Goal: Transaction & Acquisition: Book appointment/travel/reservation

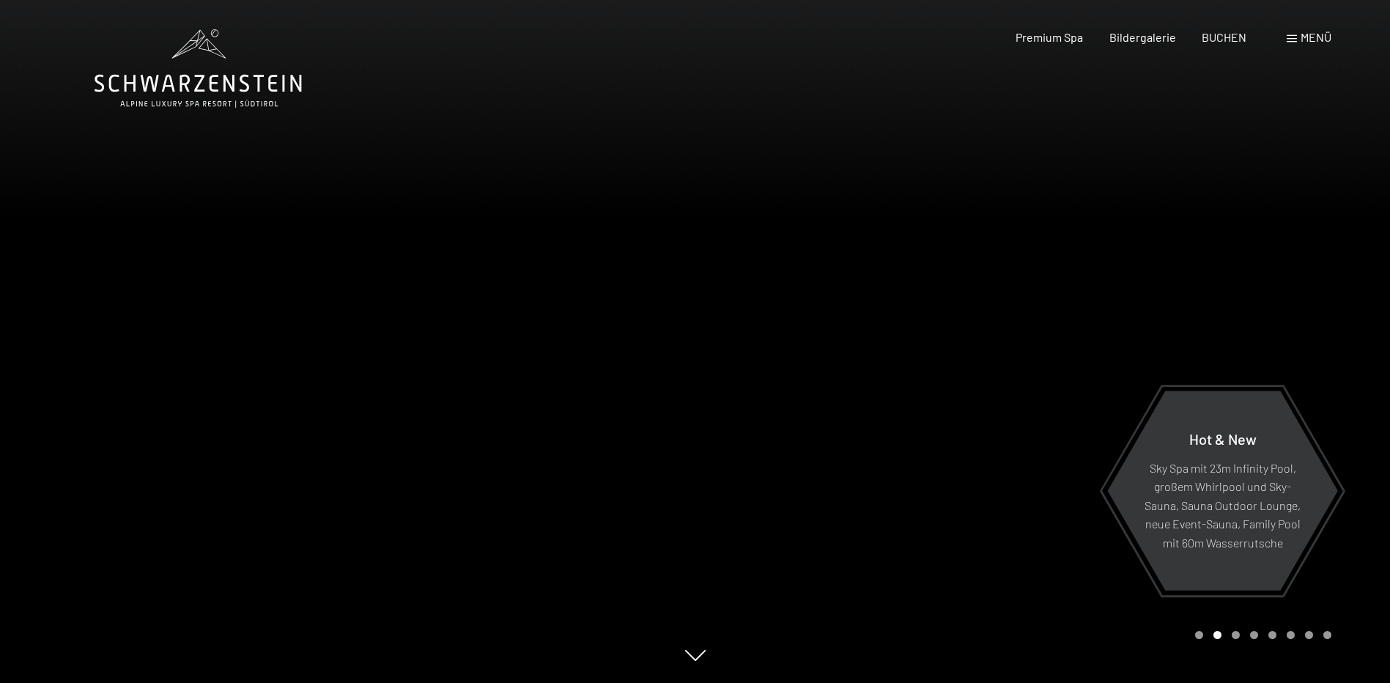
click at [1311, 38] on span "Menü" at bounding box center [1316, 37] width 31 height 14
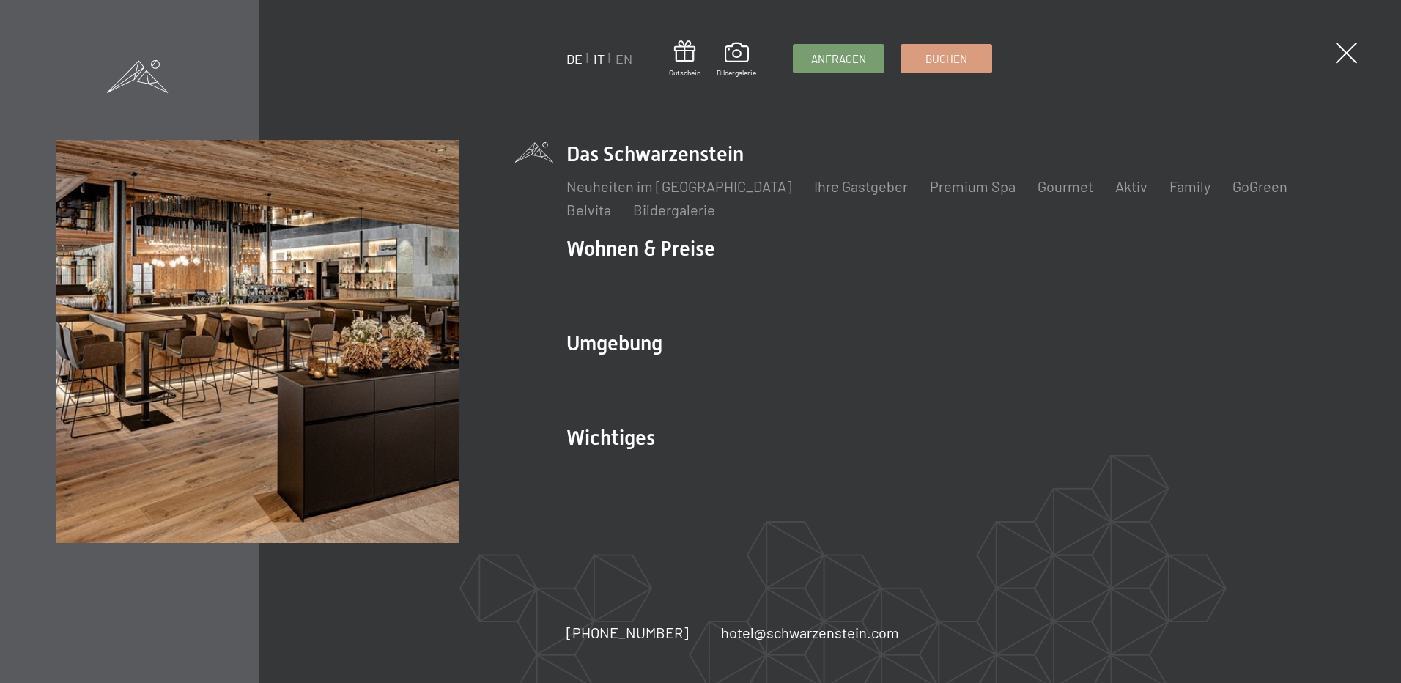
click at [598, 59] on link "IT" at bounding box center [599, 59] width 11 height 16
click at [600, 55] on link "IT" at bounding box center [599, 59] width 11 height 16
click at [596, 57] on link "IT" at bounding box center [599, 59] width 11 height 16
click at [598, 58] on link "IT" at bounding box center [599, 59] width 11 height 16
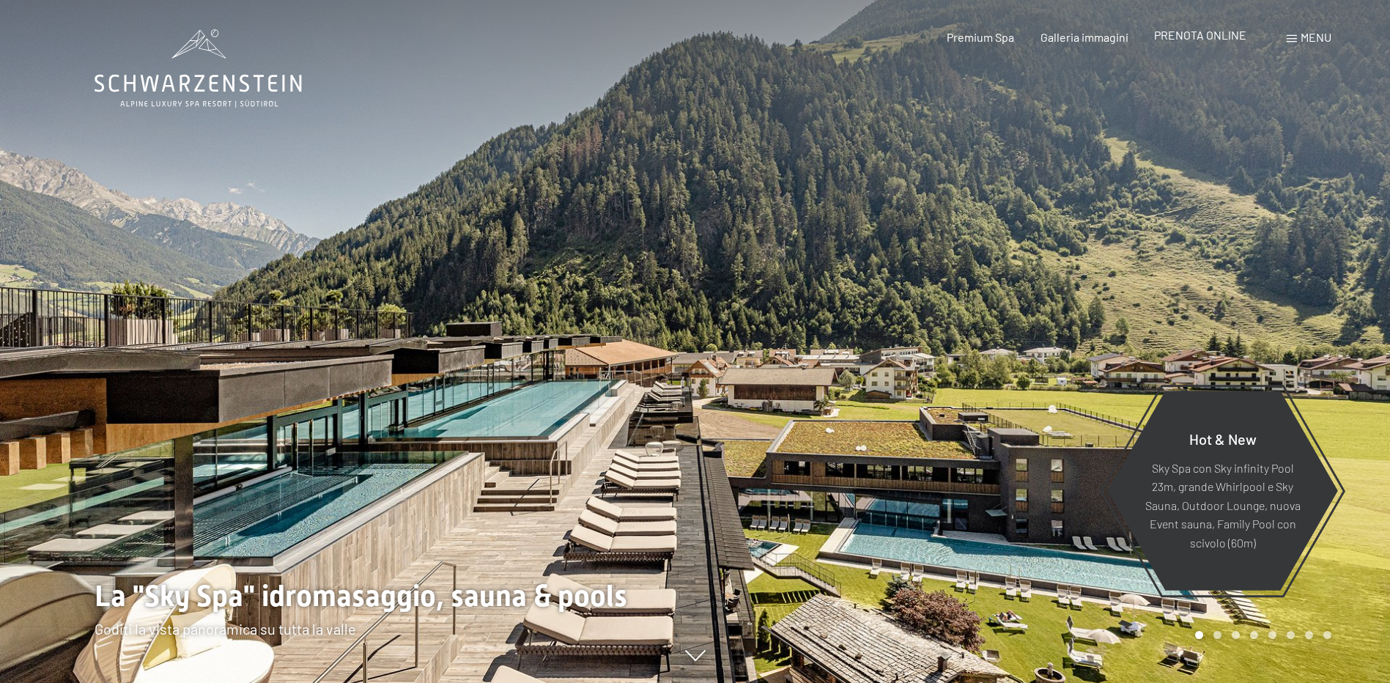
click at [1193, 32] on span "PRENOTA ONLINE" at bounding box center [1200, 35] width 92 height 14
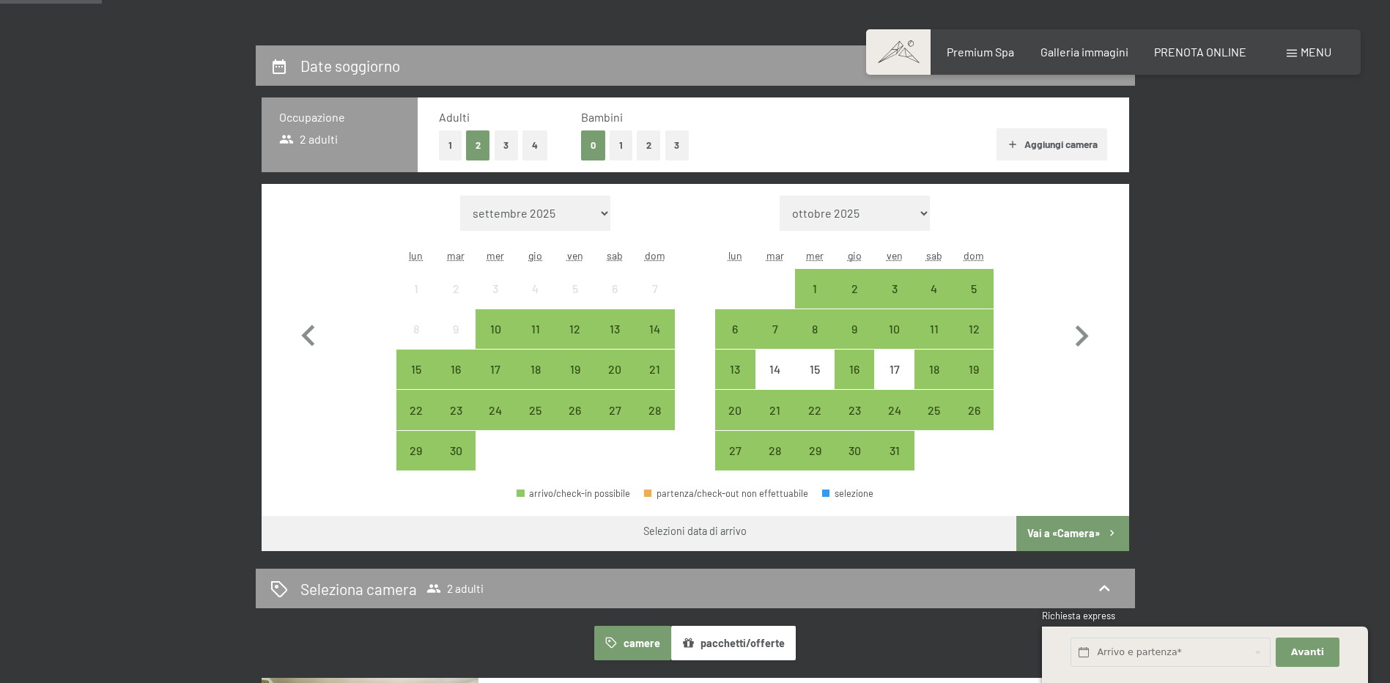
scroll to position [293, 0]
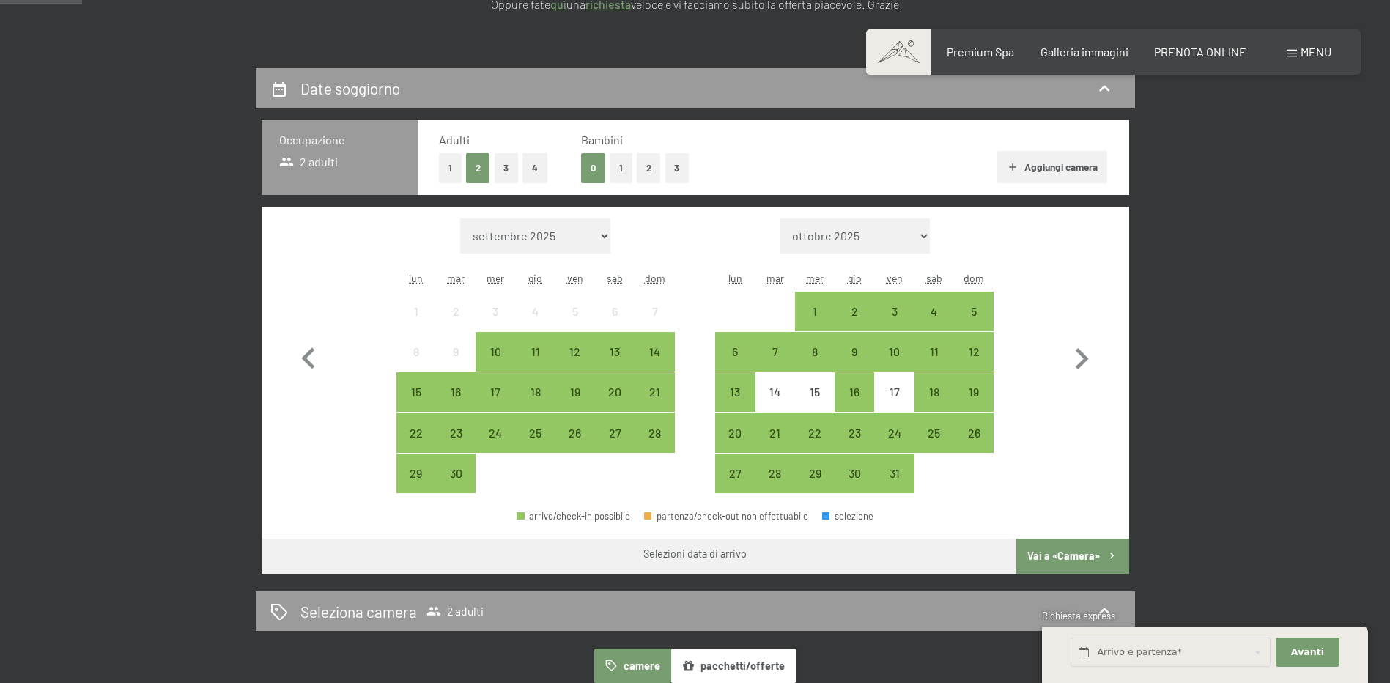
click at [504, 167] on button "3" at bounding box center [507, 168] width 24 height 30
click at [620, 168] on button "1" at bounding box center [621, 168] width 23 height 30
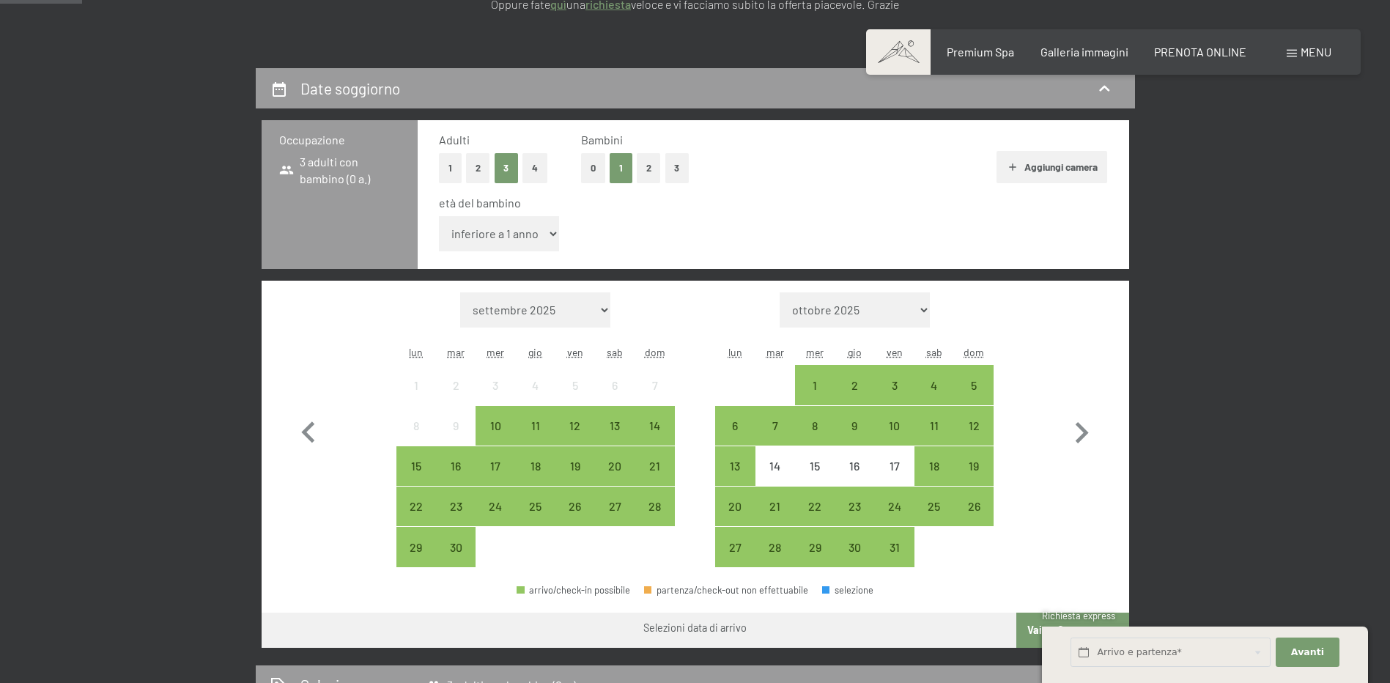
click at [557, 233] on select "inferiore a 1 anno 1 anno 2 anni 3 anni 4 anni 5 anni 6 anni 7 anni 8 anni 9 an…" at bounding box center [499, 233] width 121 height 35
select select "16"
click at [439, 216] on select "inferiore a 1 anno 1 anno 2 anni 3 anni 4 anni 5 anni 6 anni 7 anni 8 anni 9 an…" at bounding box center [499, 233] width 121 height 35
click at [1080, 435] on icon "button" at bounding box center [1082, 433] width 43 height 43
select select "2025-10-01"
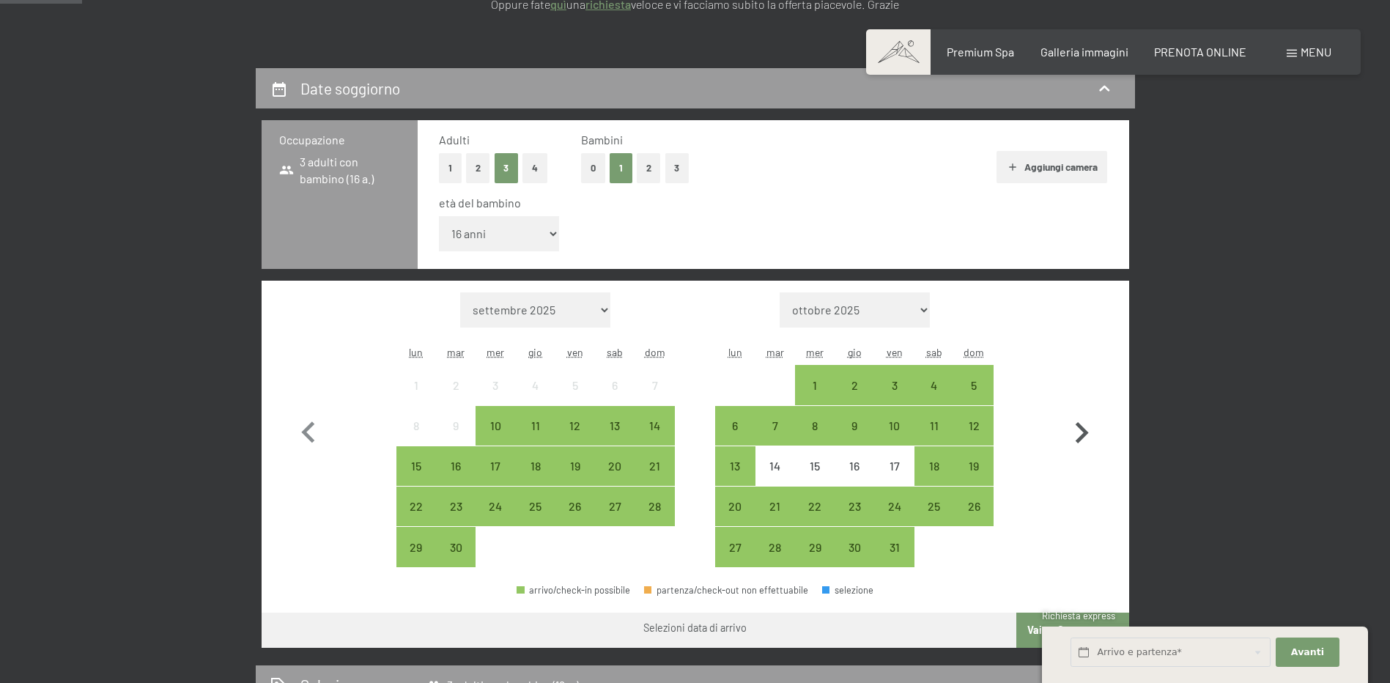
select select "2025-11-01"
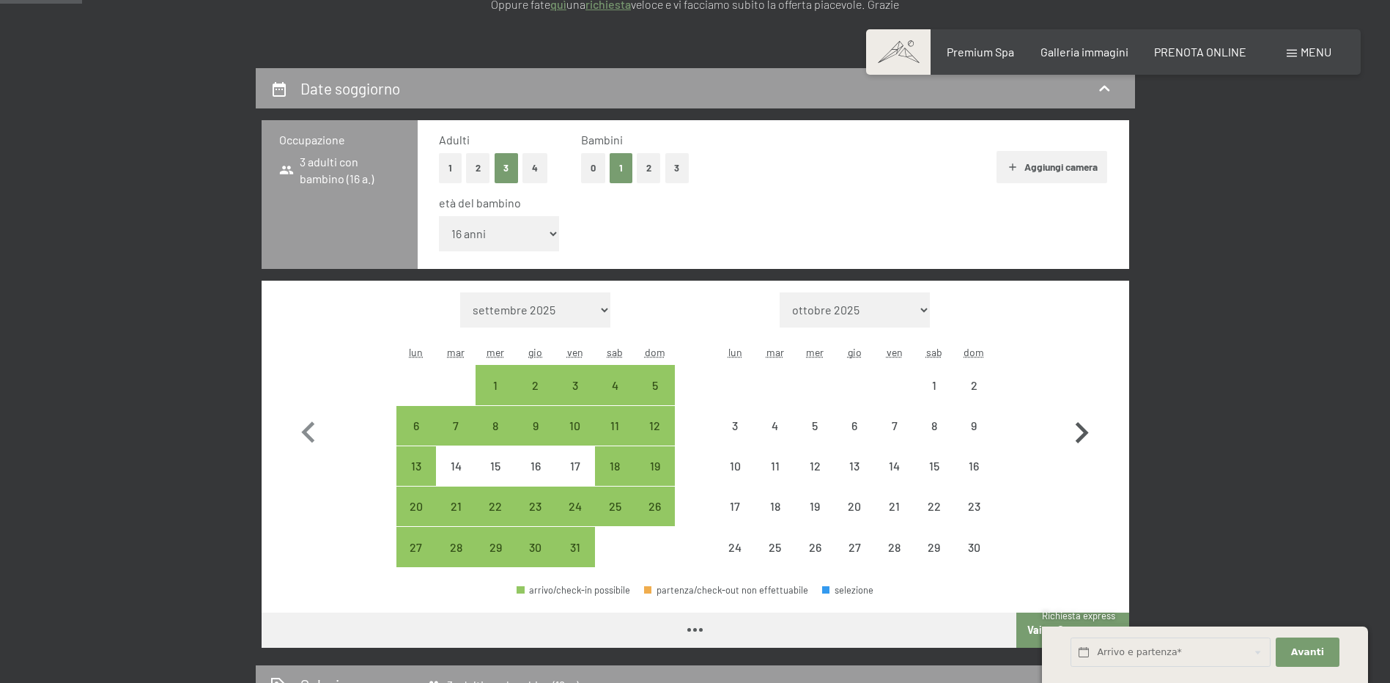
click at [1080, 435] on icon "button" at bounding box center [1082, 433] width 43 height 43
select select "2025-11-01"
select select "2025-12-01"
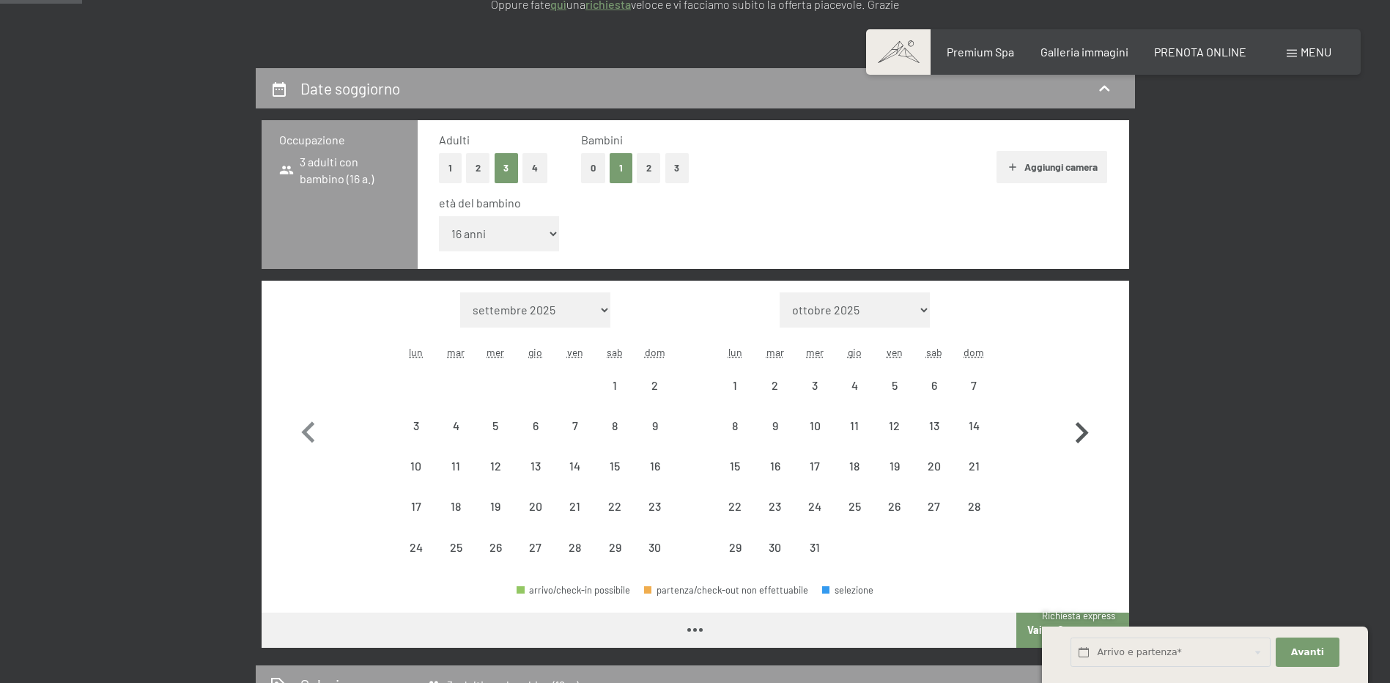
select select "2025-11-01"
select select "2025-12-01"
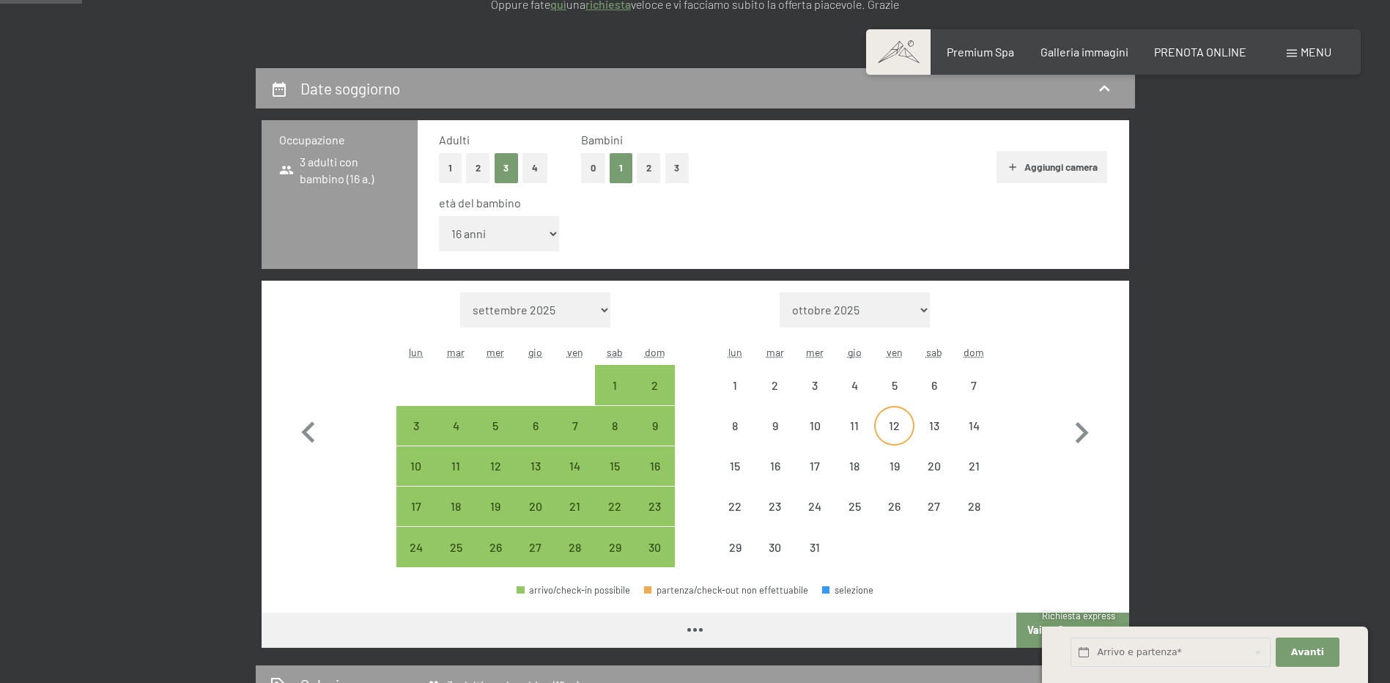
select select "2025-11-01"
select select "2025-12-01"
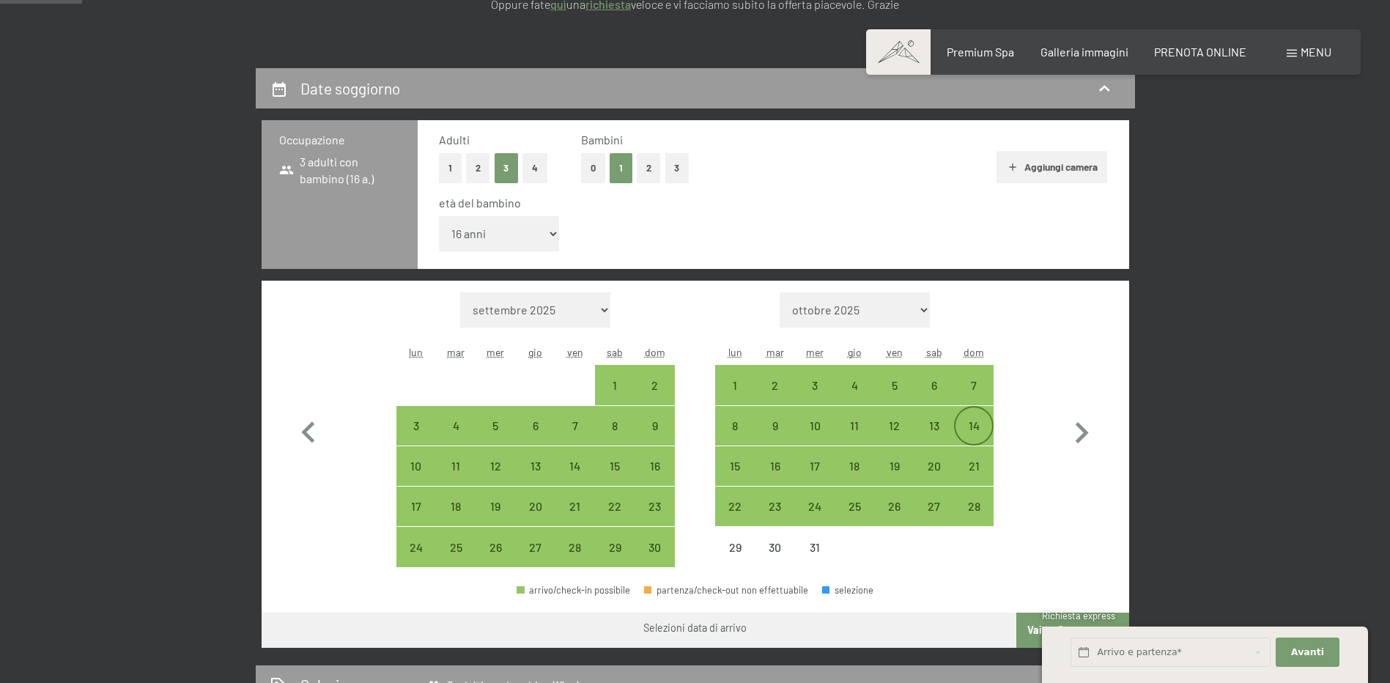
click at [974, 426] on div "14" at bounding box center [974, 438] width 37 height 37
select select "2025-11-01"
select select "2025-12-01"
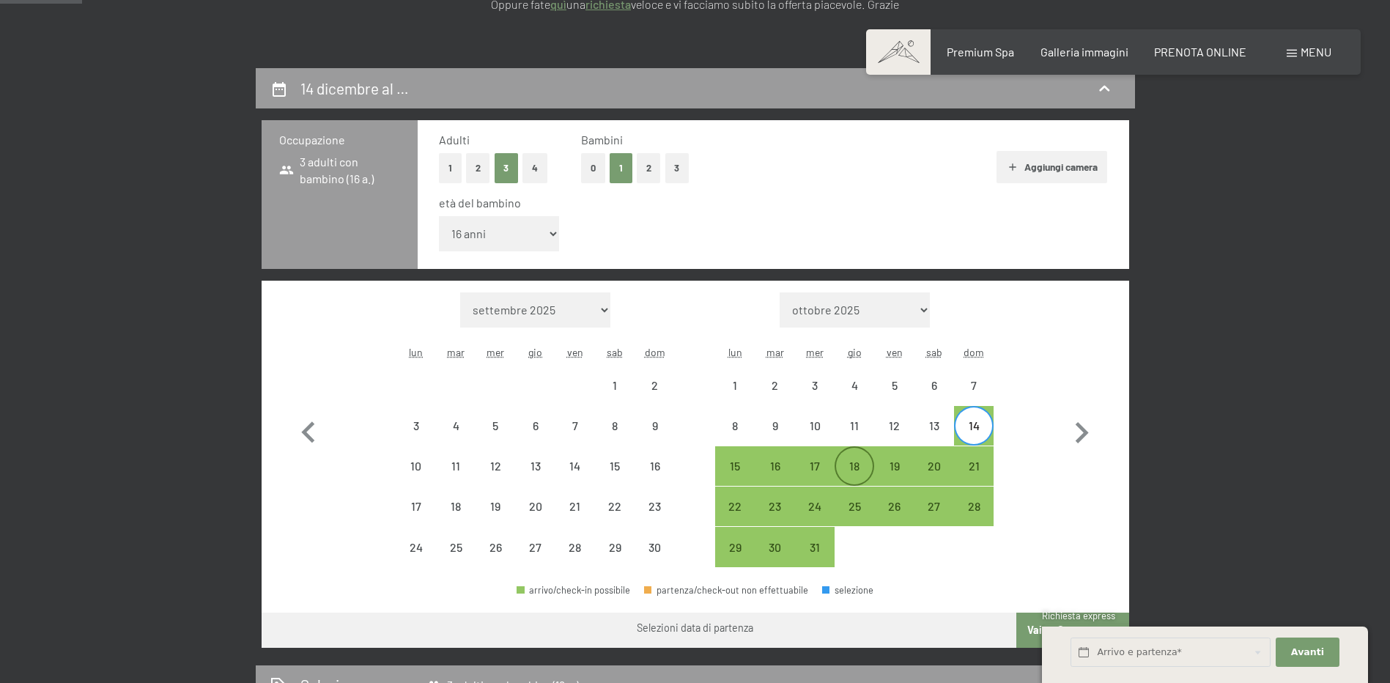
click at [855, 467] on div "18" at bounding box center [854, 478] width 37 height 37
select select "2025-11-01"
select select "2025-12-01"
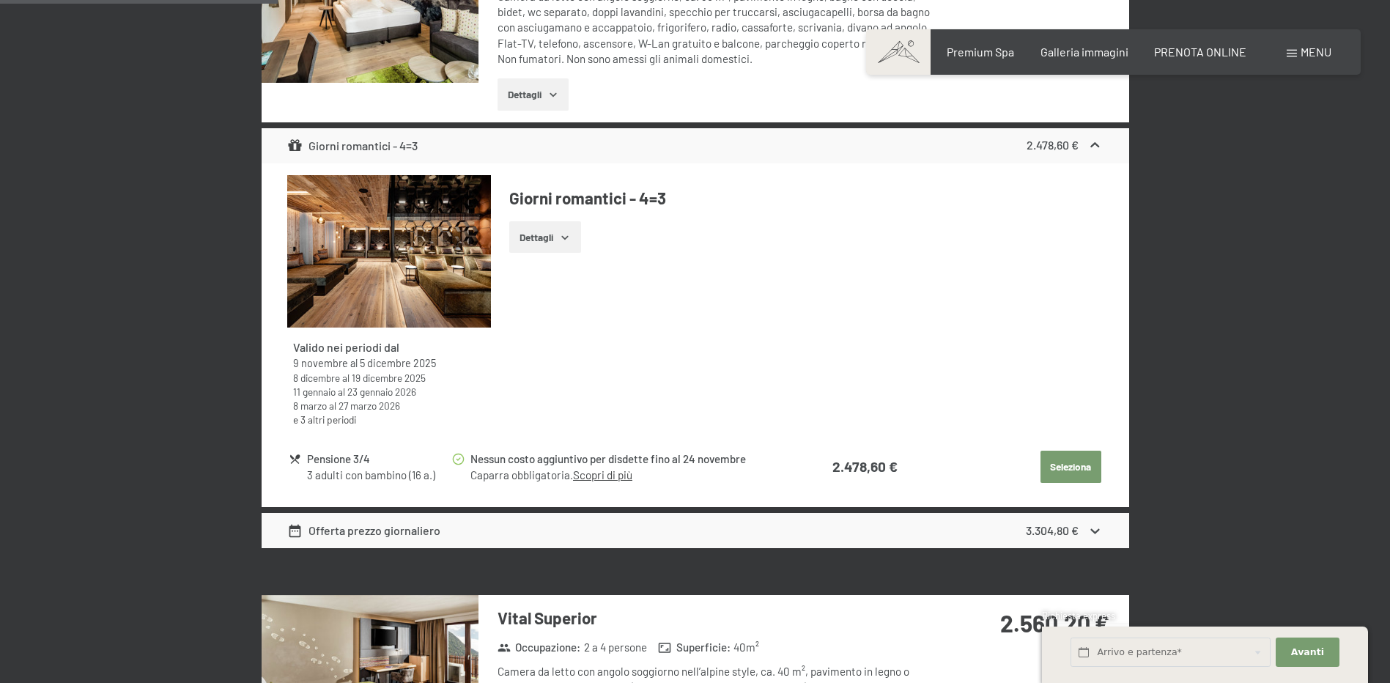
scroll to position [1173, 0]
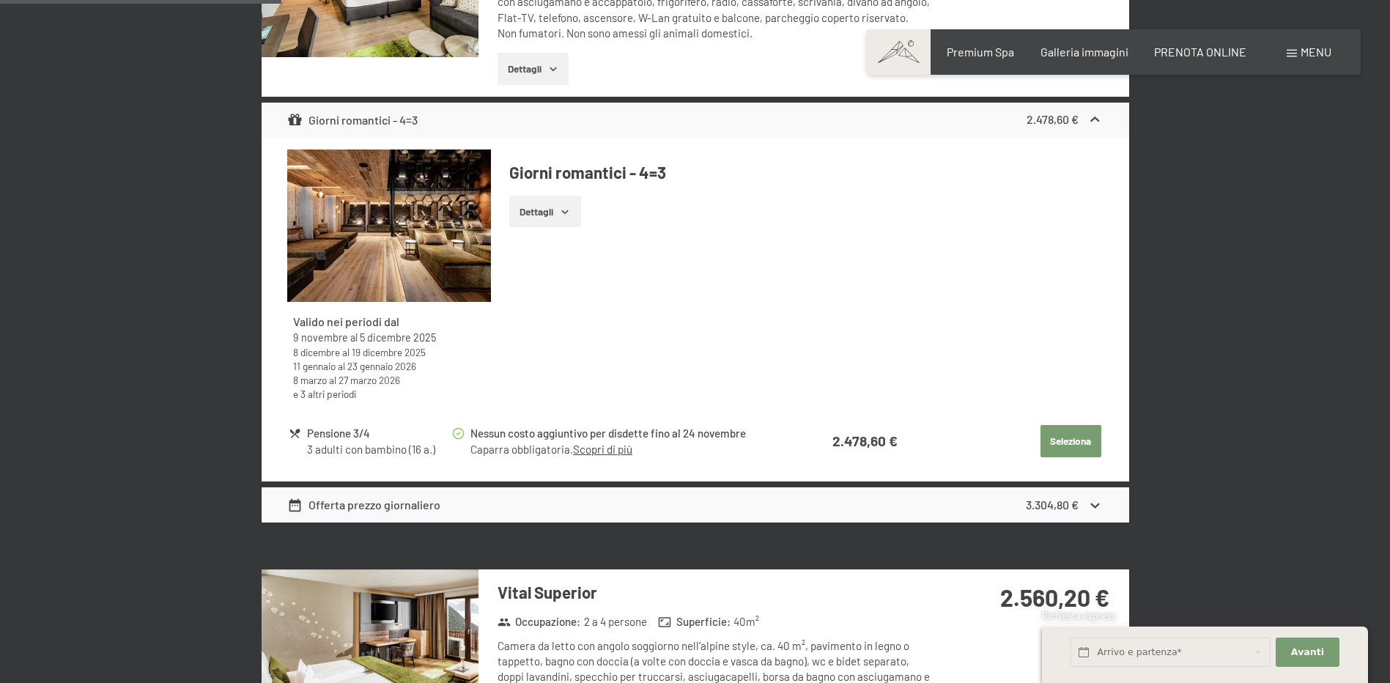
click at [1061, 435] on button "Seleziona" at bounding box center [1071, 441] width 61 height 32
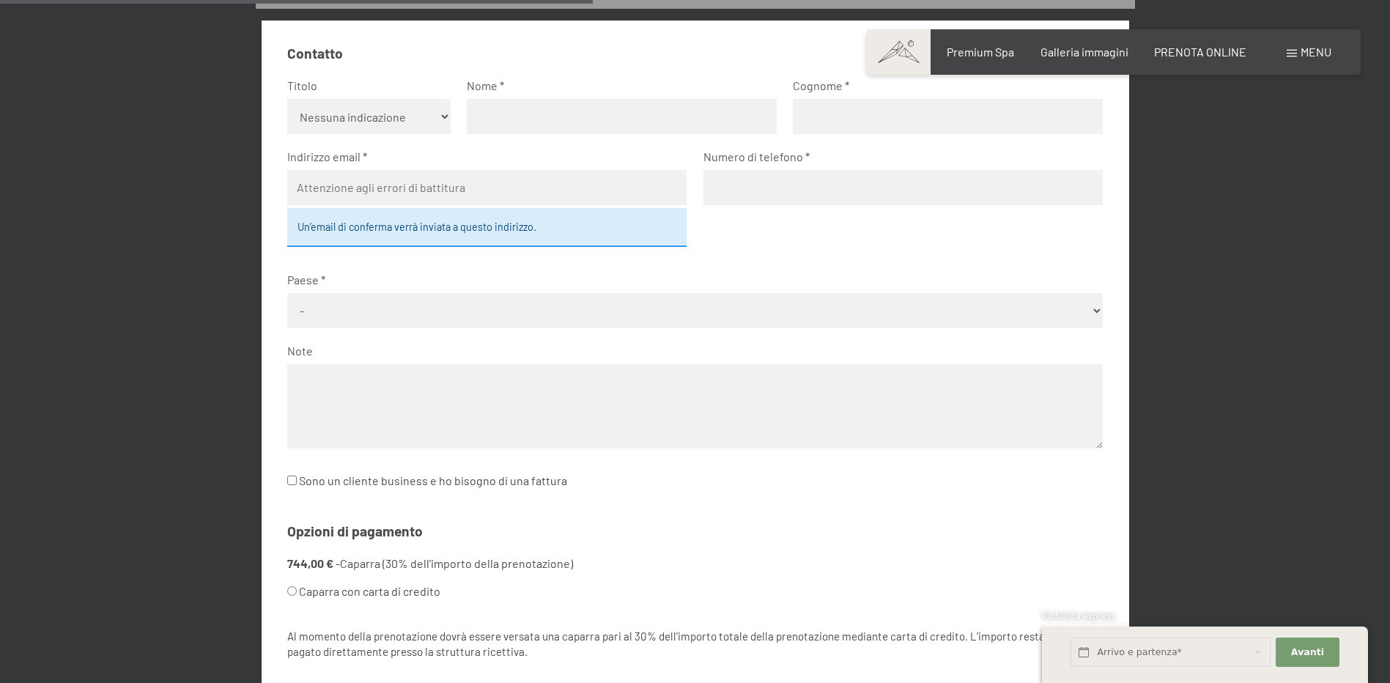
scroll to position [728, 0]
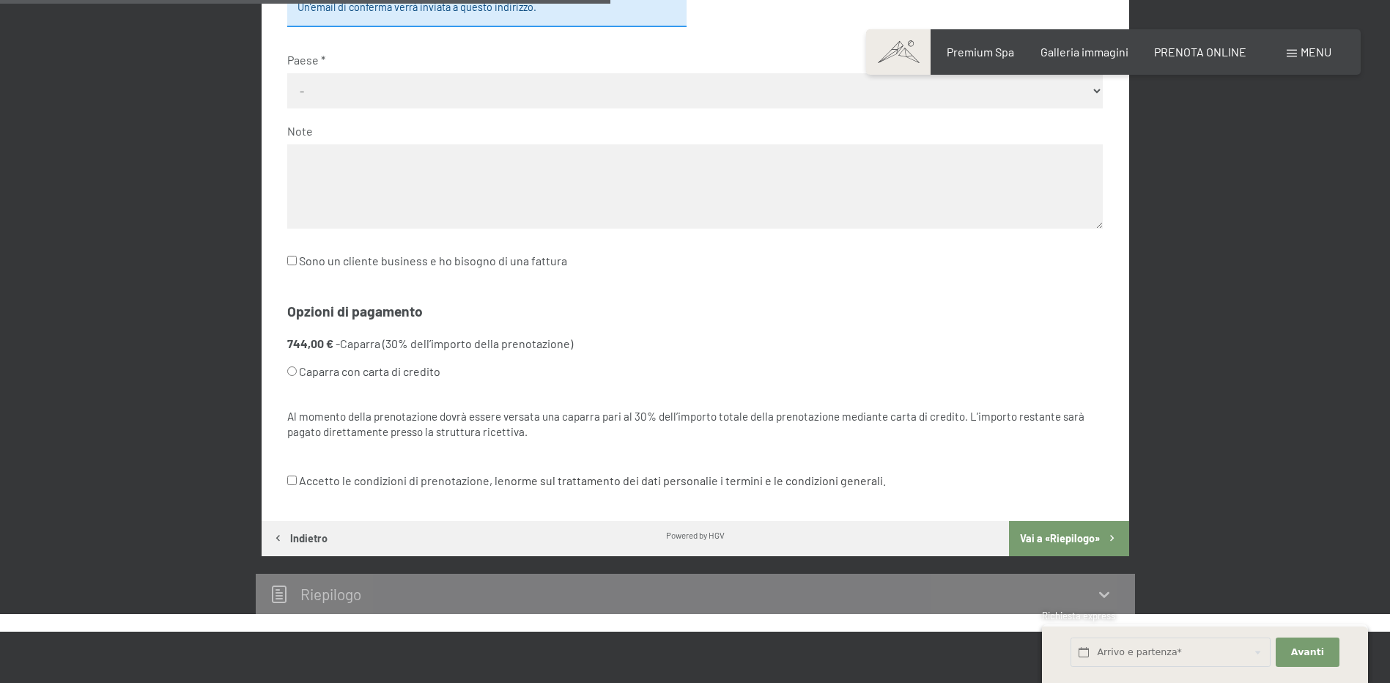
click at [1049, 537] on button "Vai a «Riepilogo»" at bounding box center [1068, 538] width 119 height 35
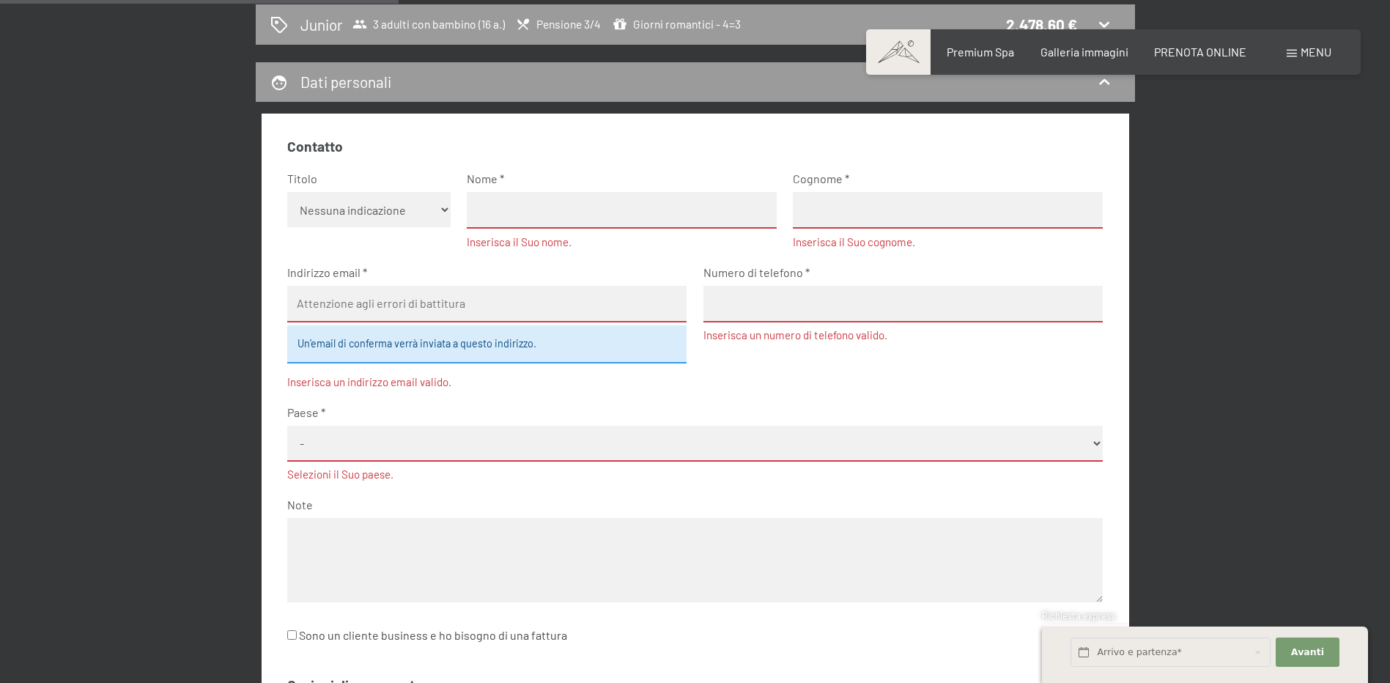
scroll to position [284, 0]
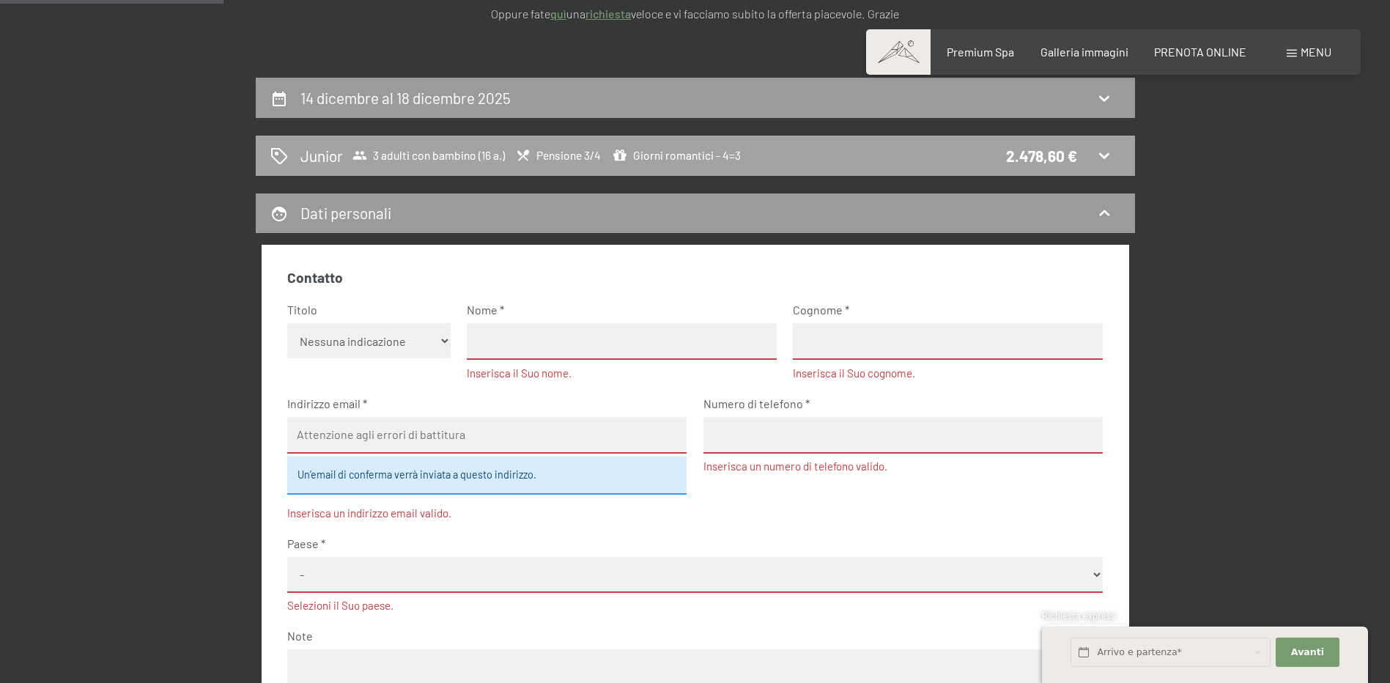
click at [1103, 153] on icon at bounding box center [1105, 156] width 18 height 18
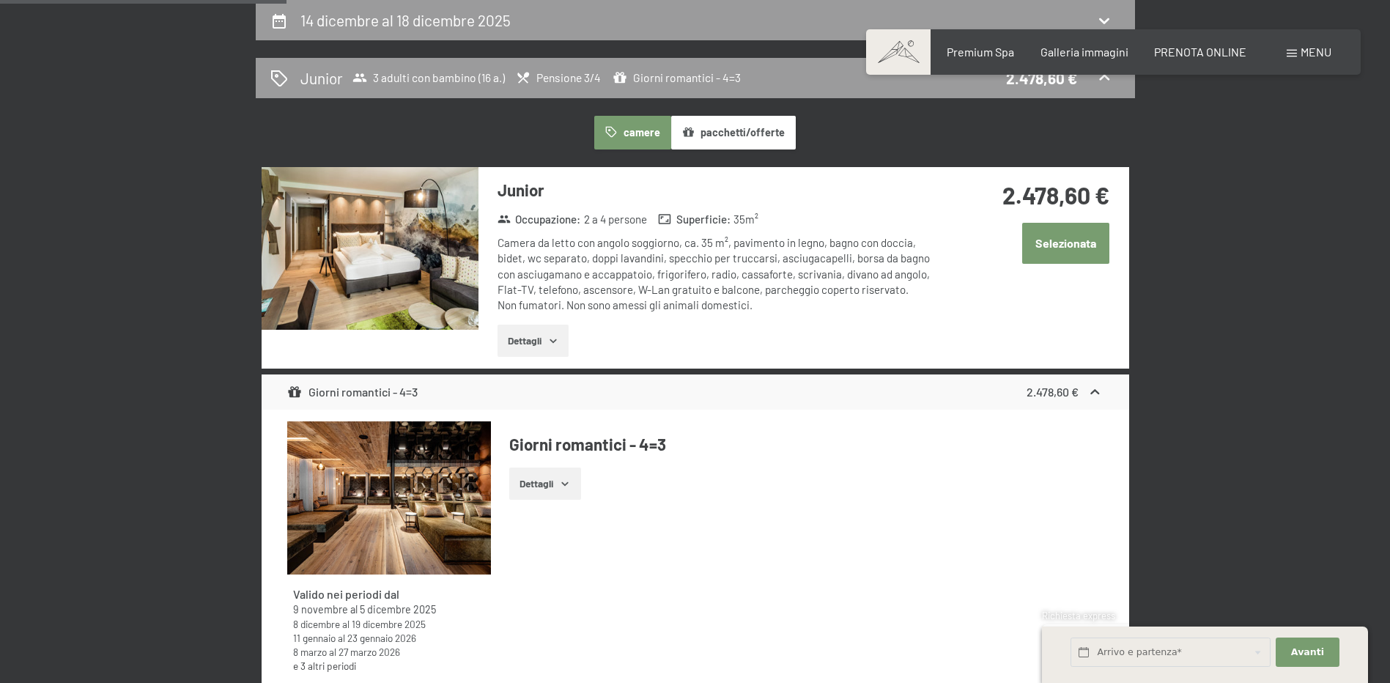
click at [1060, 248] on button "Selezionata" at bounding box center [1065, 243] width 87 height 40
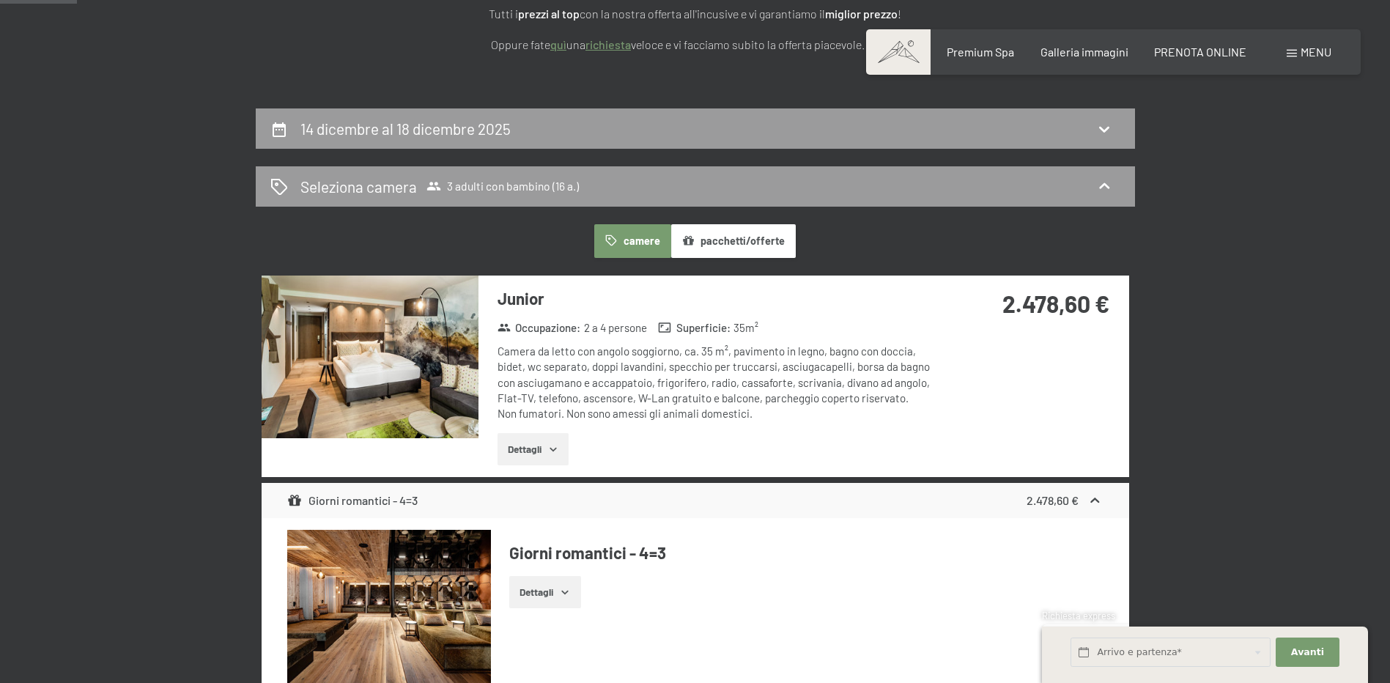
scroll to position [293, 0]
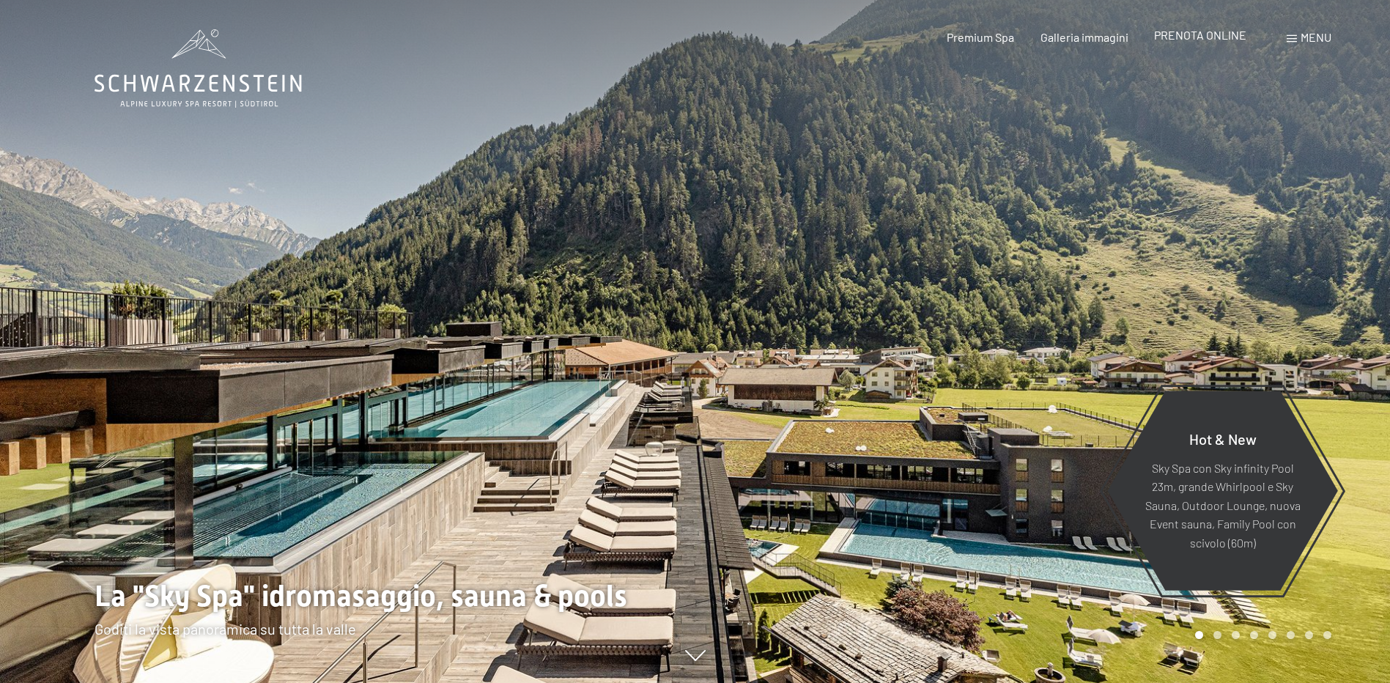
click at [1215, 35] on span "PRENOTA ONLINE" at bounding box center [1200, 35] width 92 height 14
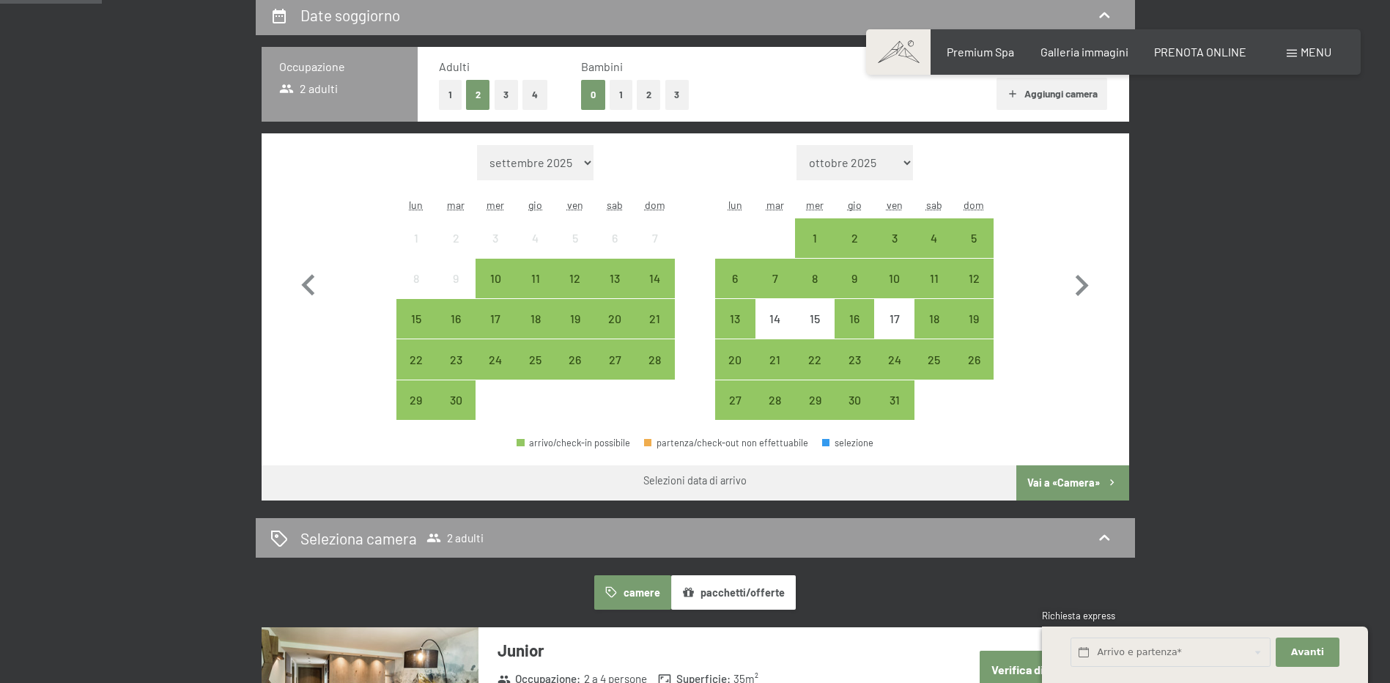
click at [622, 88] on button "1" at bounding box center [621, 95] width 23 height 30
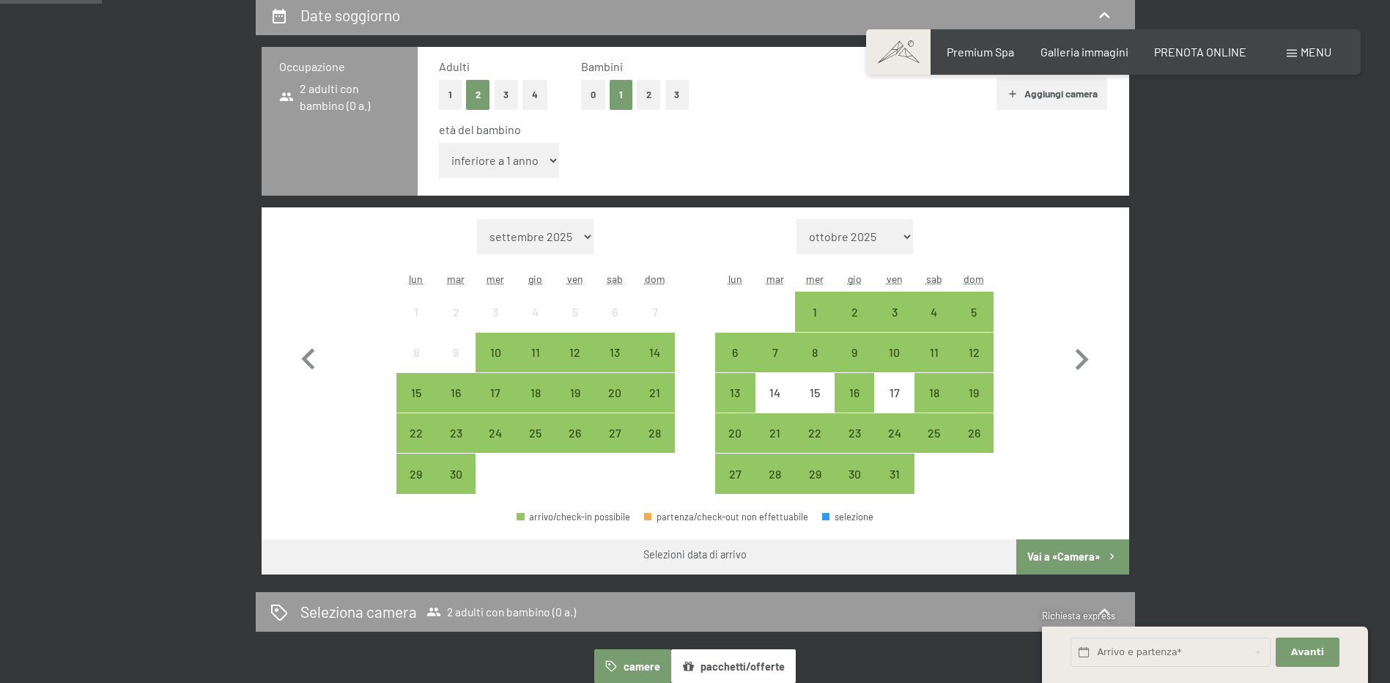
click at [544, 161] on select "inferiore a 1 anno 1 anno 2 anni 3 anni 4 anni 5 anni 6 anni 7 anni 8 anni 9 an…" at bounding box center [499, 160] width 121 height 35
select select "14"
click at [439, 143] on select "inferiore a 1 anno 1 anno 2 anni 3 anni 4 anni 5 anni 6 anni 7 anni 8 anni 9 an…" at bounding box center [499, 160] width 121 height 35
click at [1076, 354] on icon "button" at bounding box center [1082, 360] width 43 height 43
select select "[DATE]"
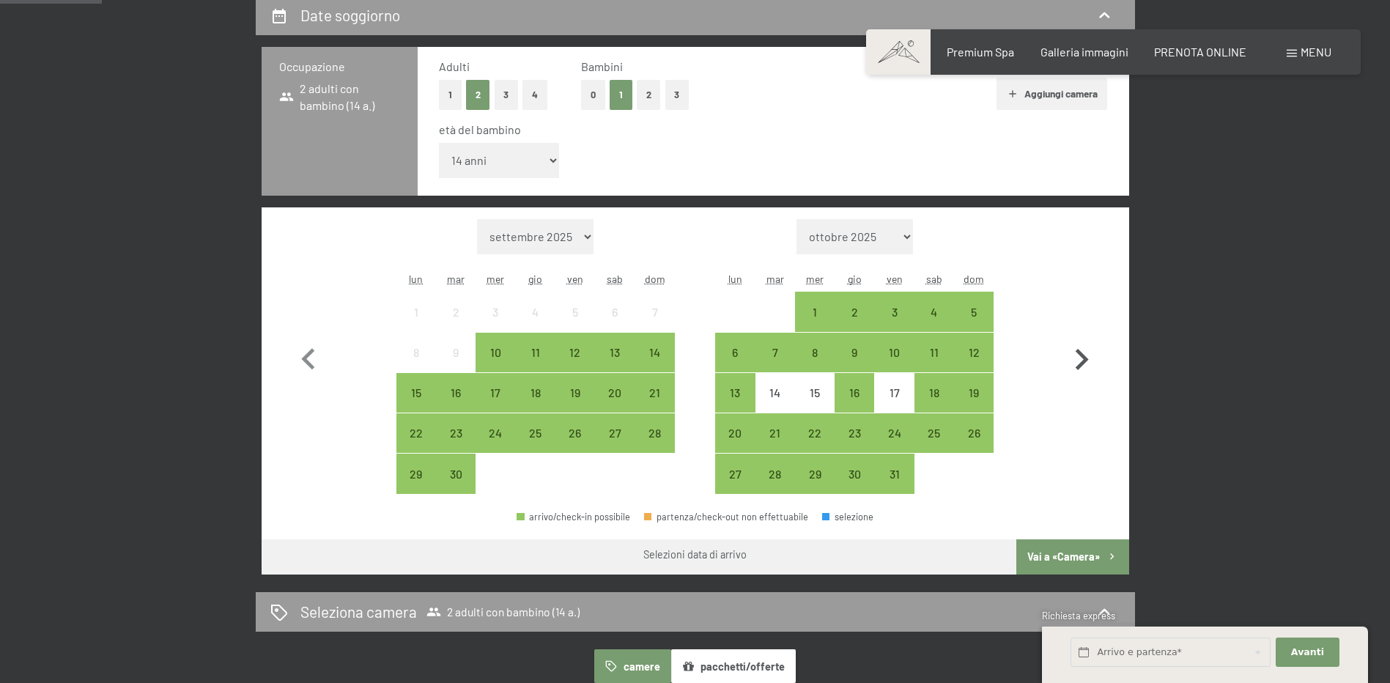
select select "[DATE]"
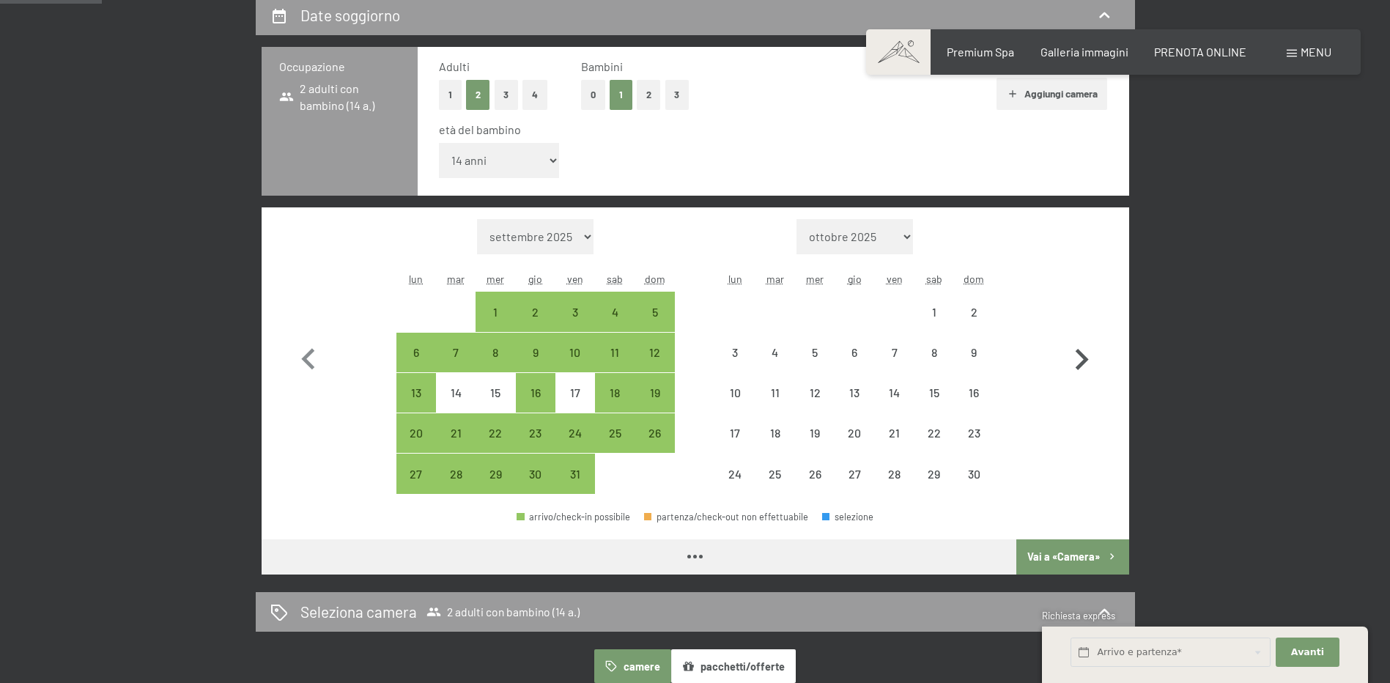
click at [1075, 353] on icon "button" at bounding box center [1082, 360] width 43 height 43
select select "[DATE]"
select select "2025-12-01"
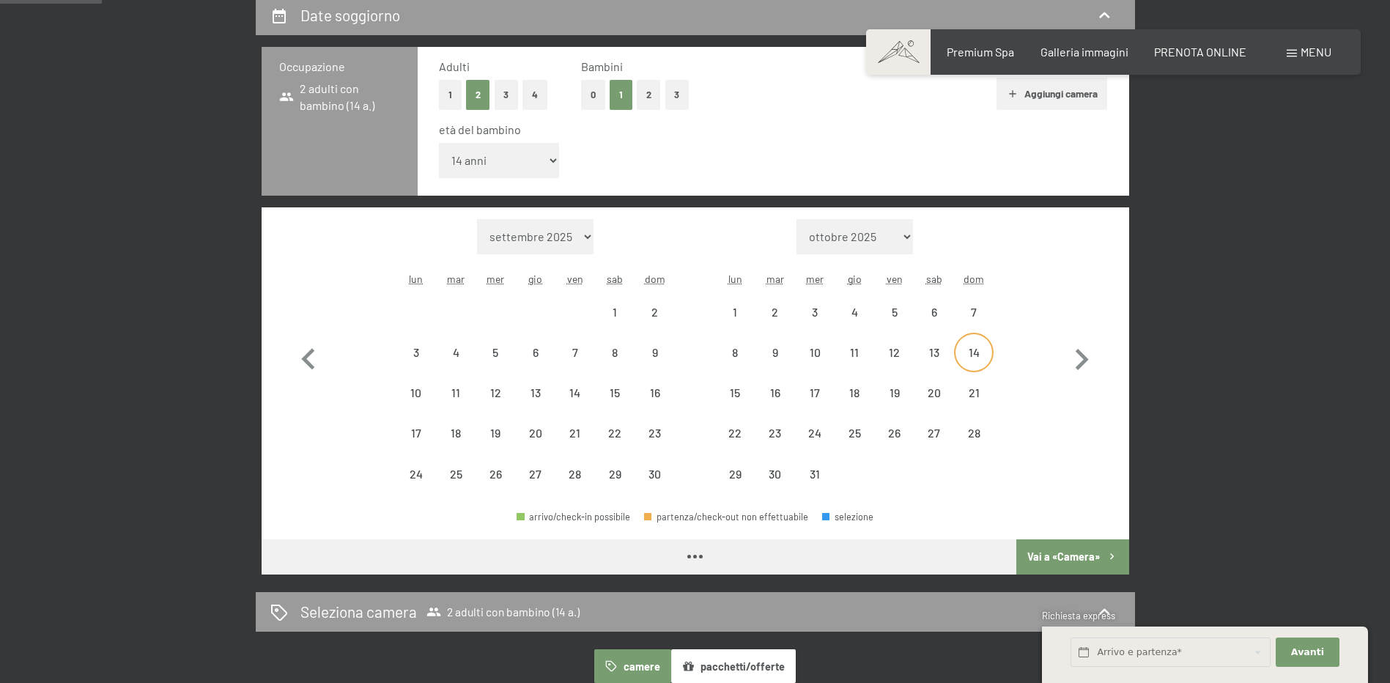
select select "2025-11-01"
select select "2025-12-01"
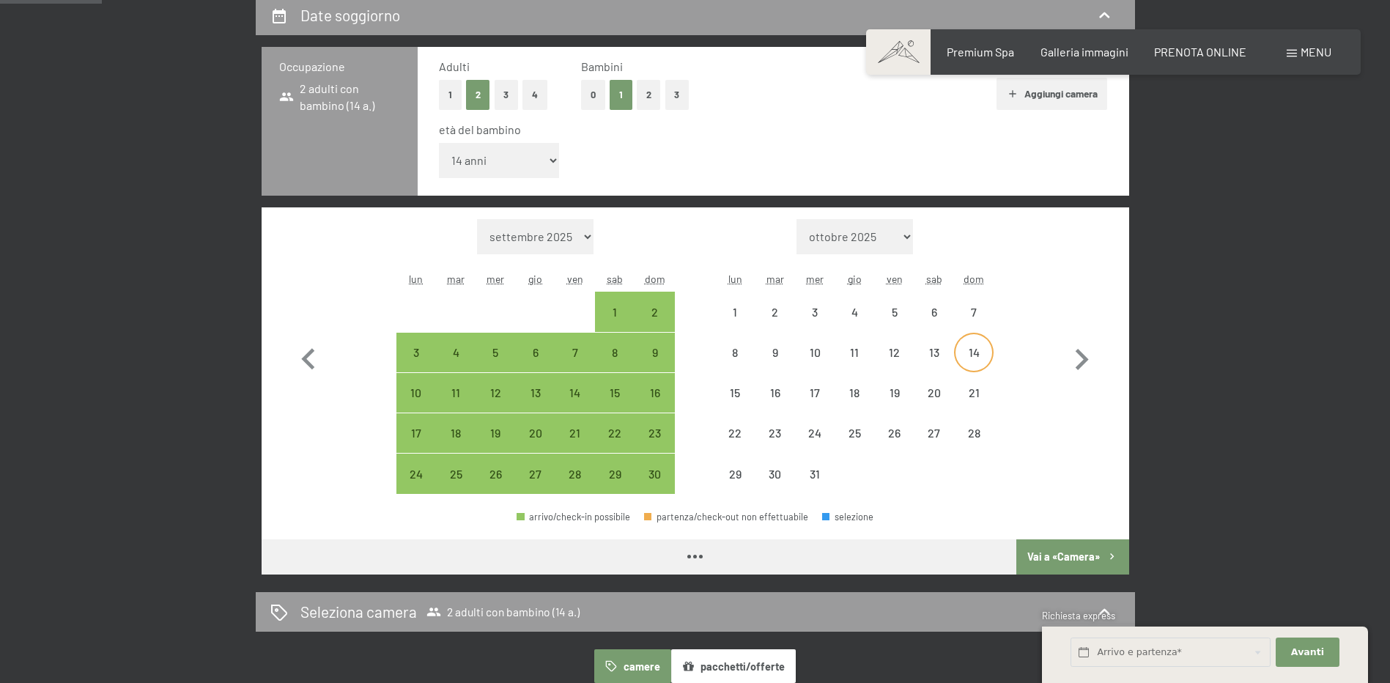
select select "2025-11-01"
select select "2025-12-01"
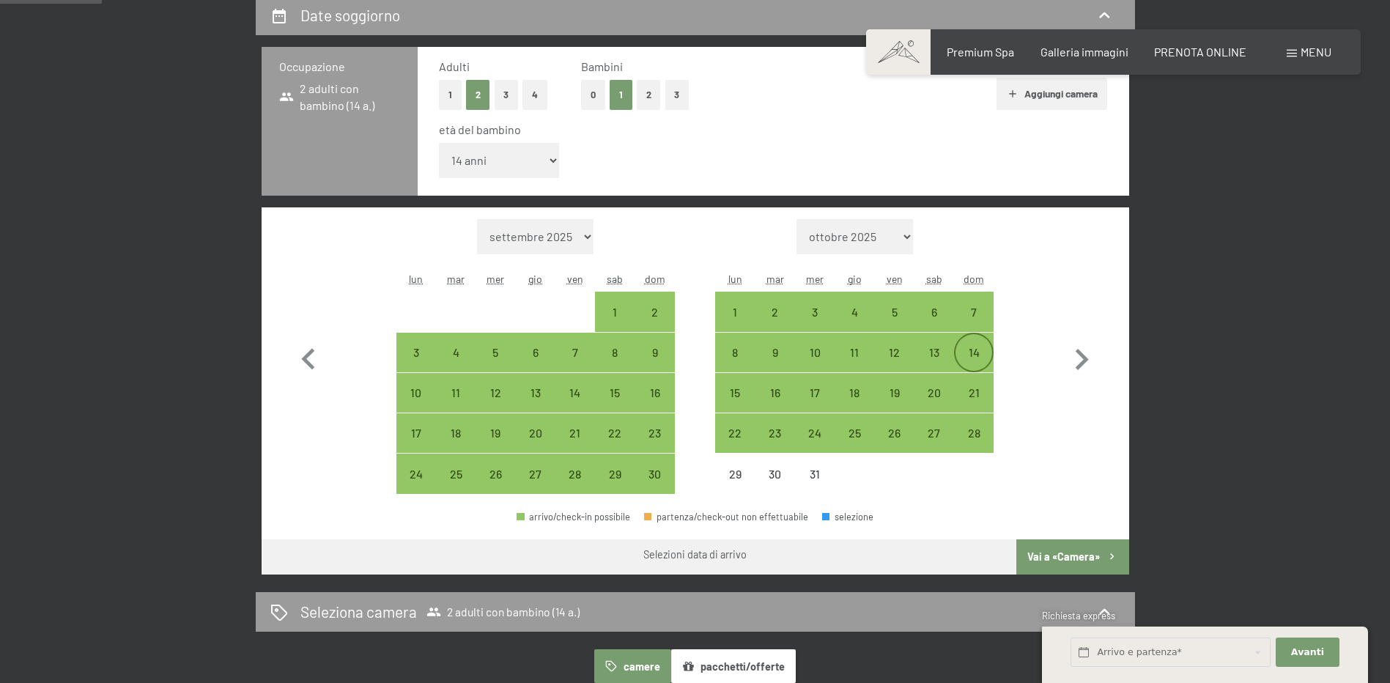
click at [973, 348] on div "14" at bounding box center [974, 365] width 37 height 37
select select "2025-11-01"
select select "2025-12-01"
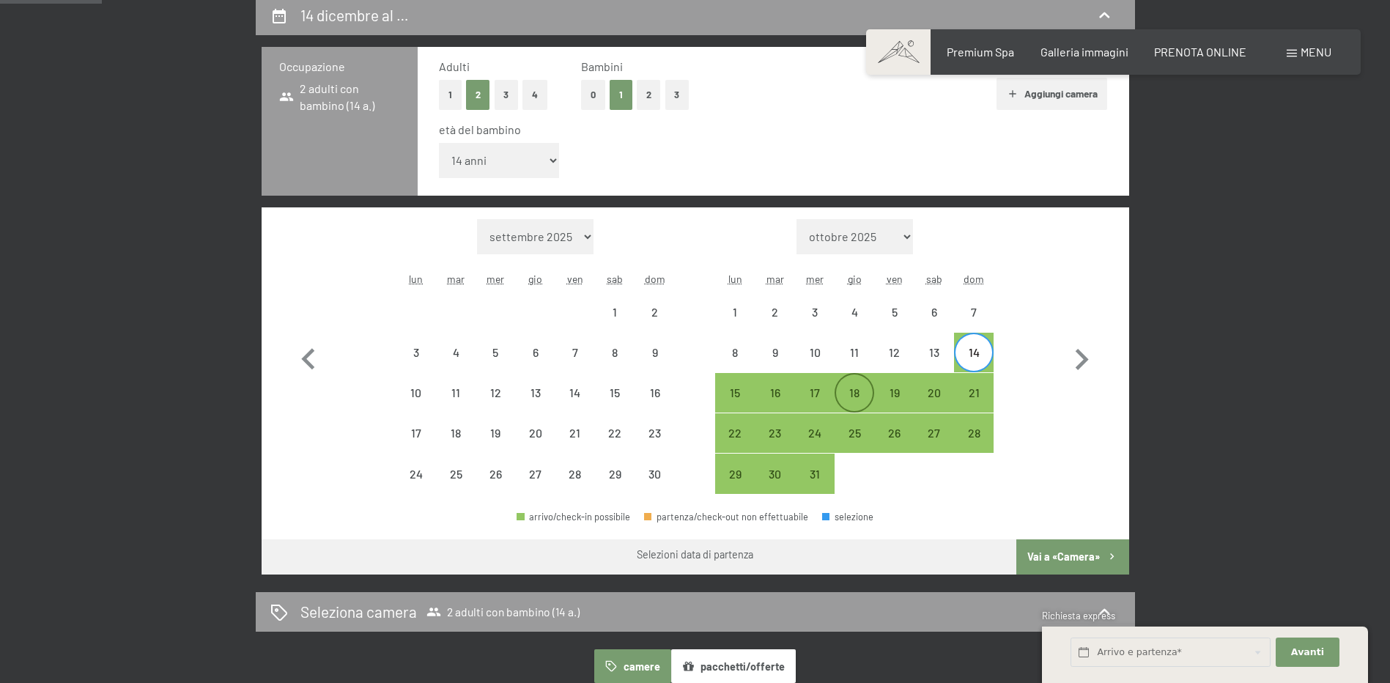
click at [858, 394] on div "18" at bounding box center [854, 405] width 37 height 37
select select "2025-11-01"
select select "2025-12-01"
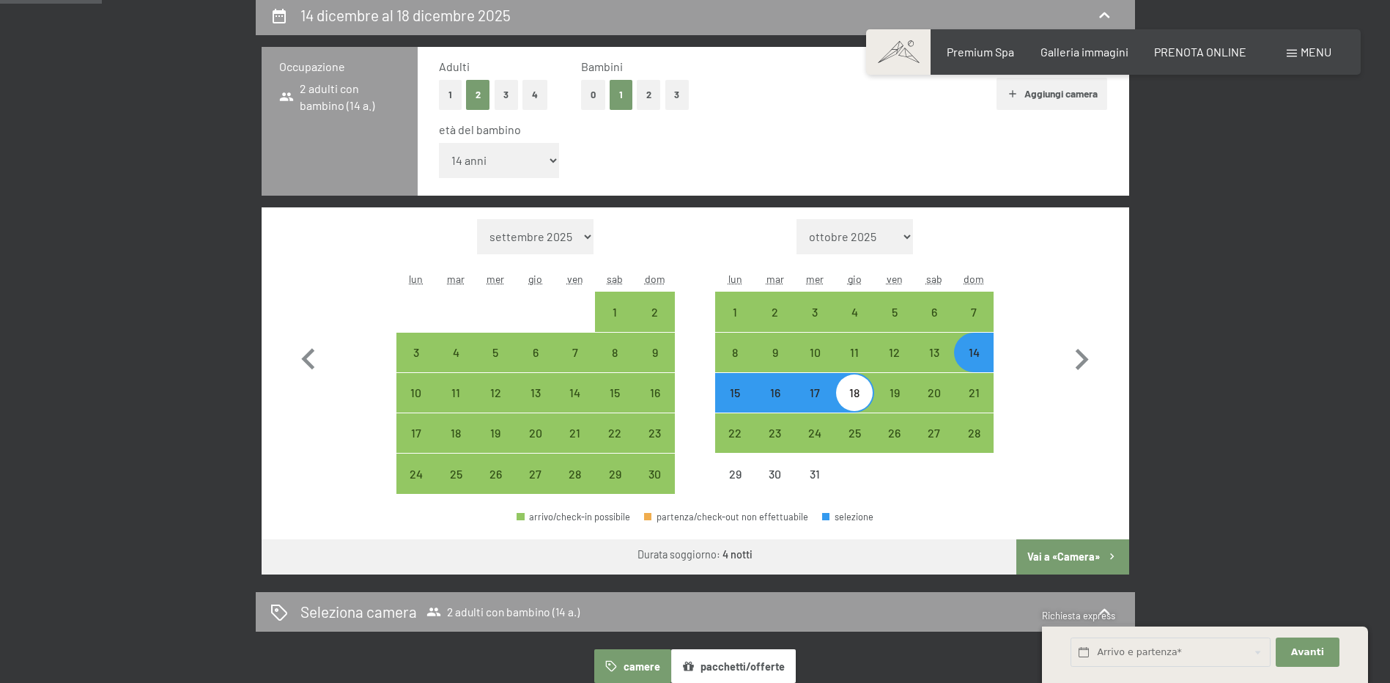
click at [1092, 549] on button "Vai a «Camera»" at bounding box center [1073, 556] width 112 height 35
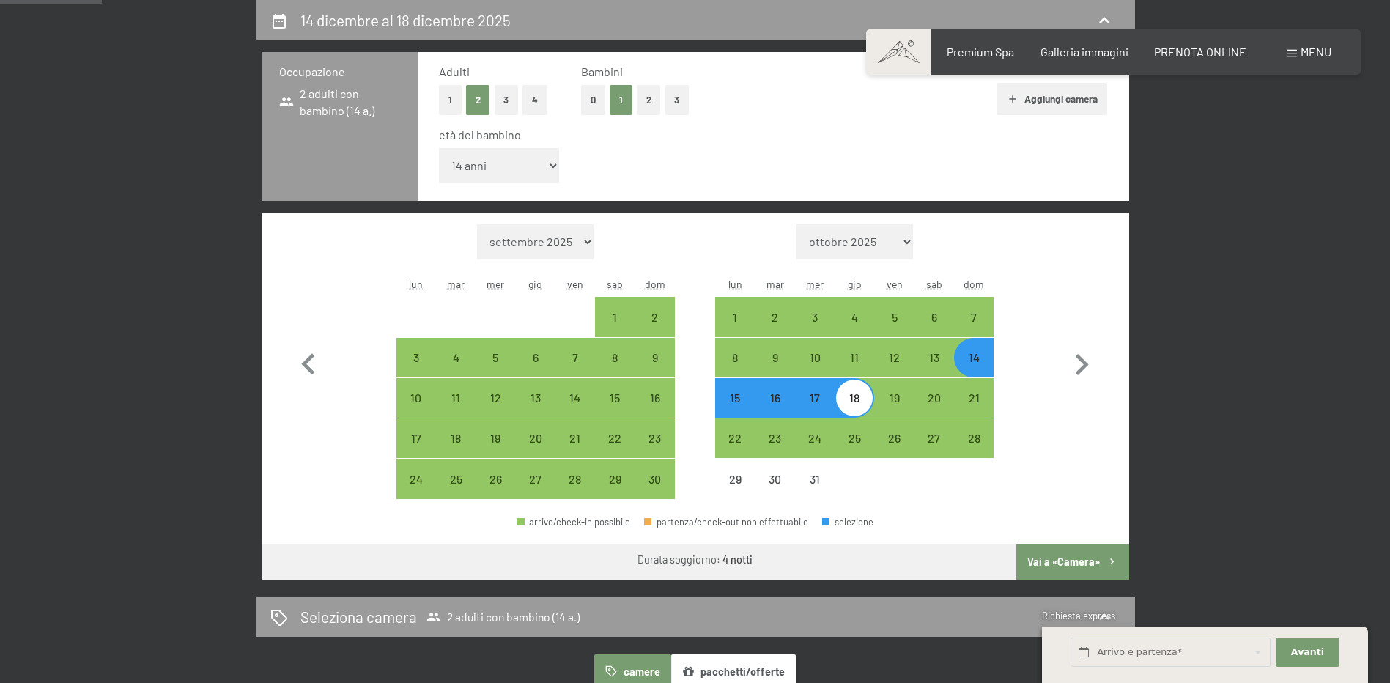
select select "2025-11-01"
select select "2025-12-01"
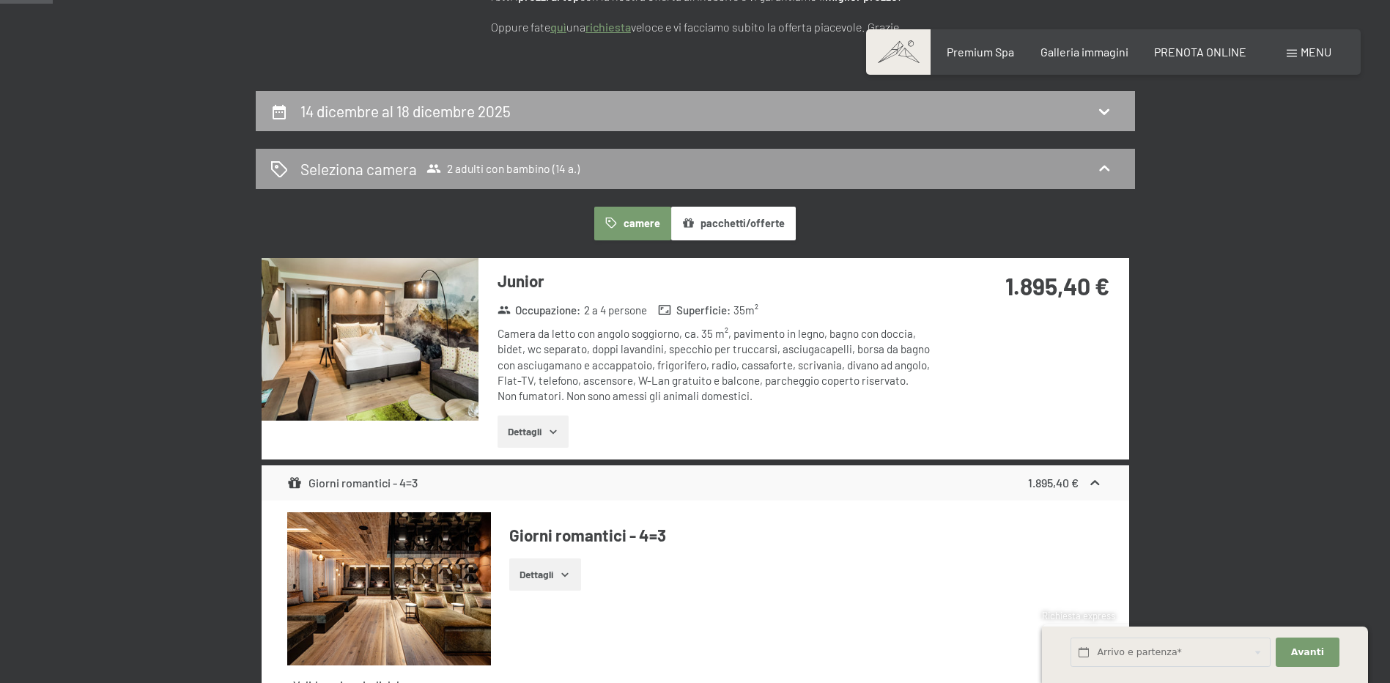
scroll to position [215, 0]
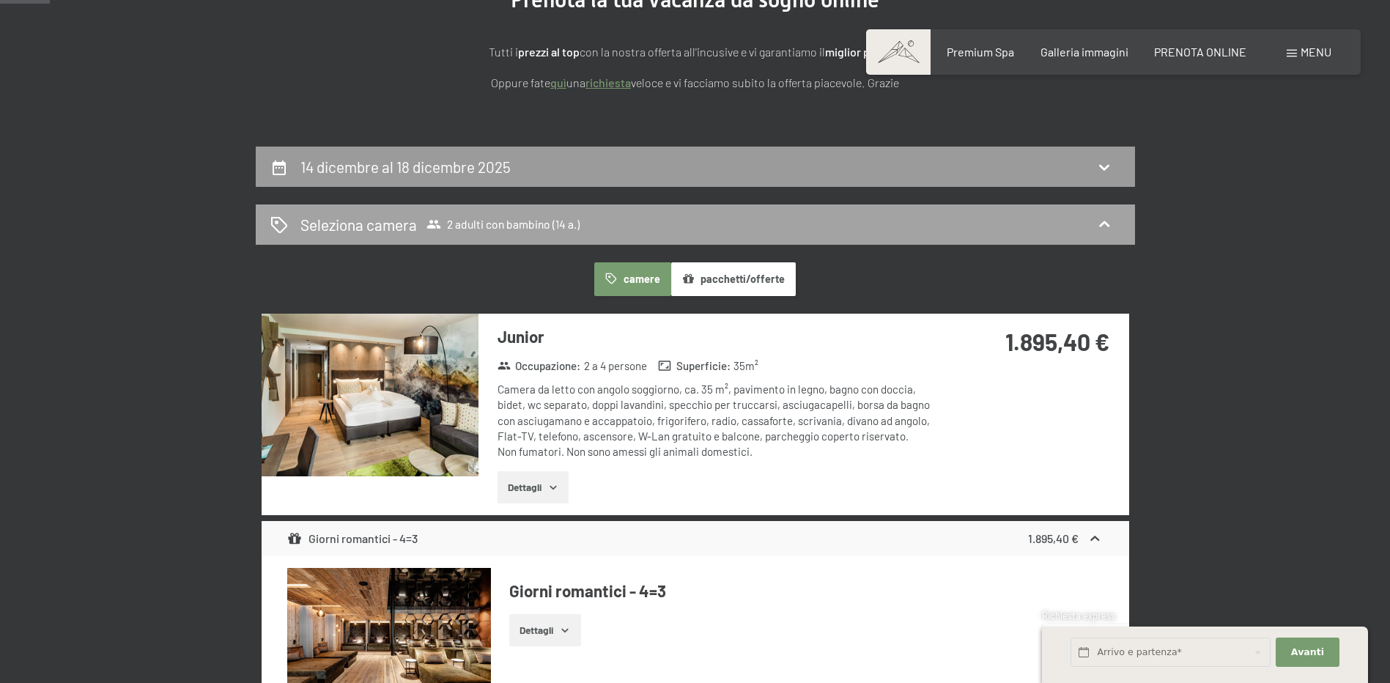
click at [503, 229] on span "2 adulti con bambino (14 a.)" at bounding box center [503, 224] width 153 height 15
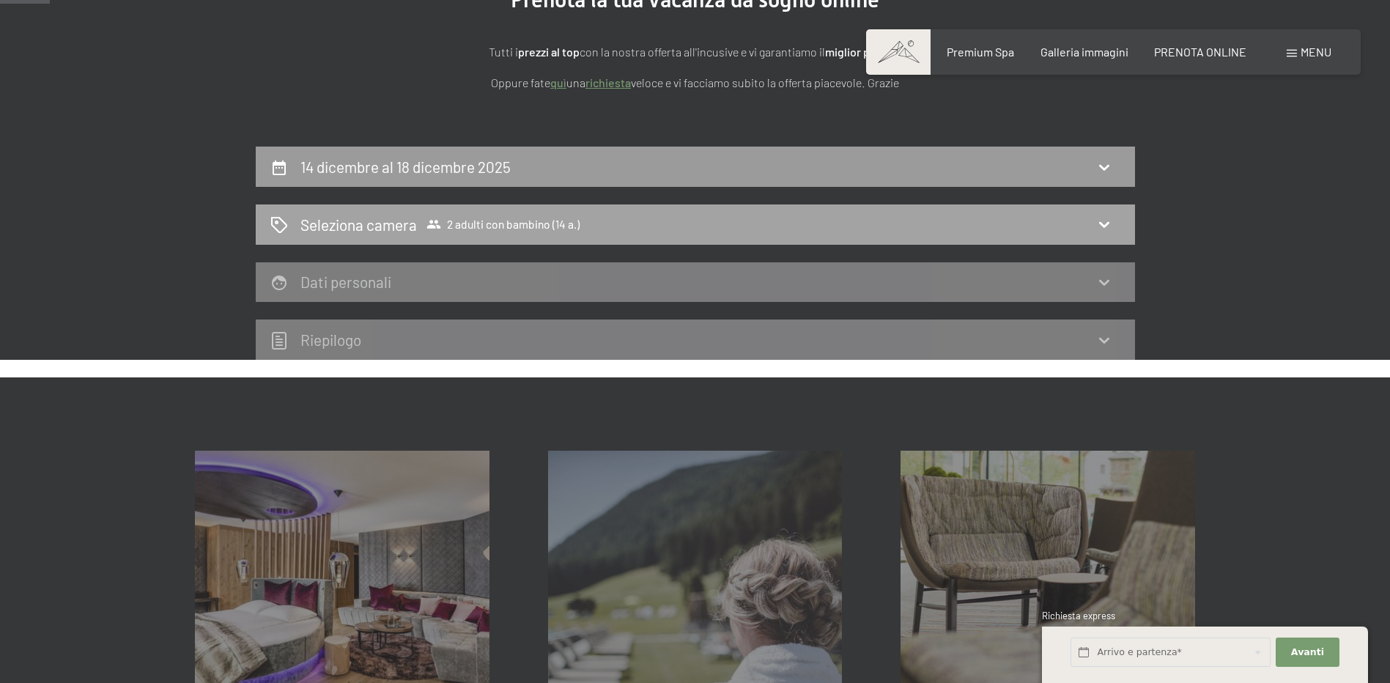
click at [503, 229] on span "2 adulti con bambino (14 a.)" at bounding box center [503, 224] width 153 height 15
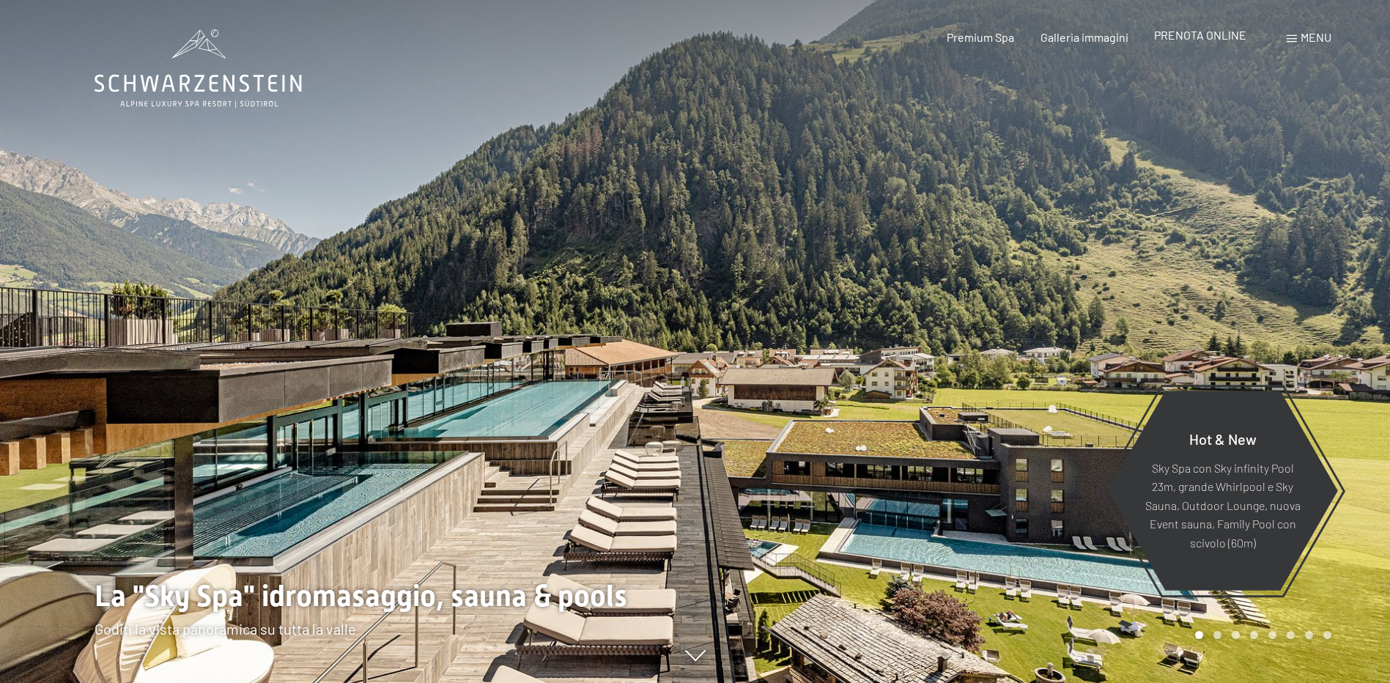
click at [1194, 38] on span "PRENOTA ONLINE" at bounding box center [1200, 35] width 92 height 14
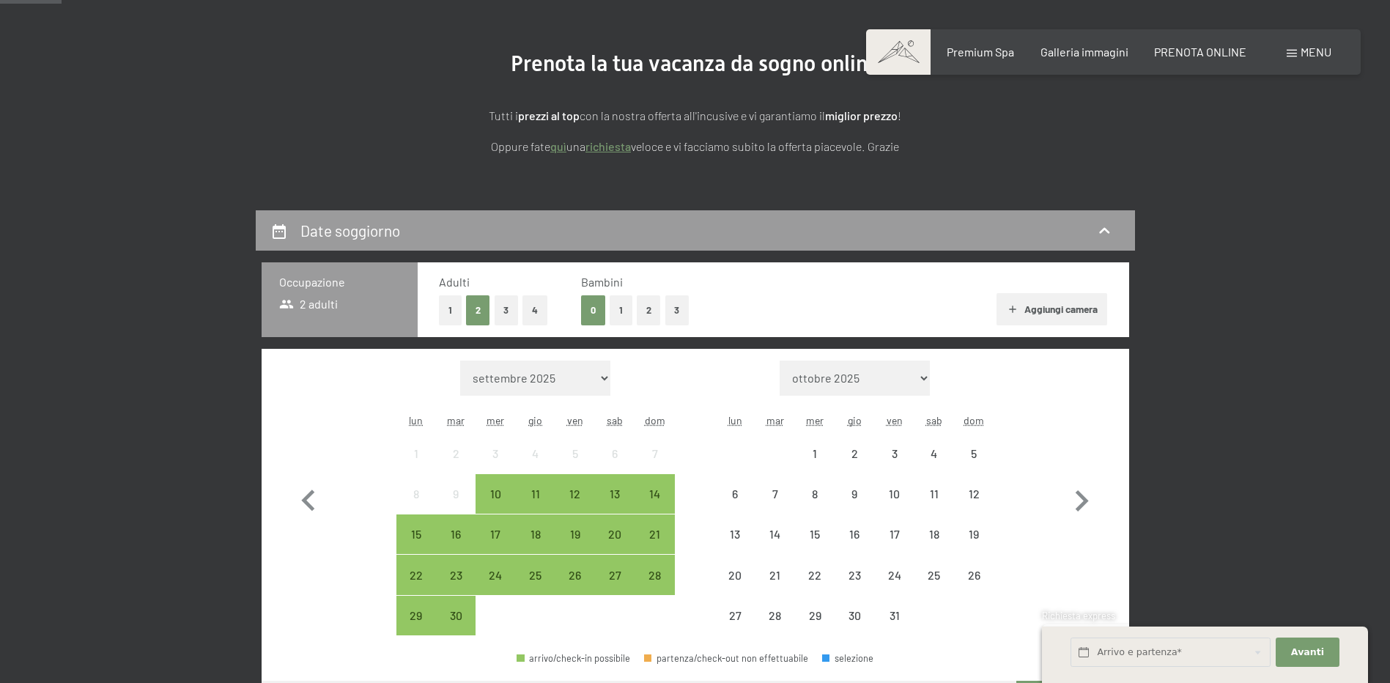
scroll to position [220, 0]
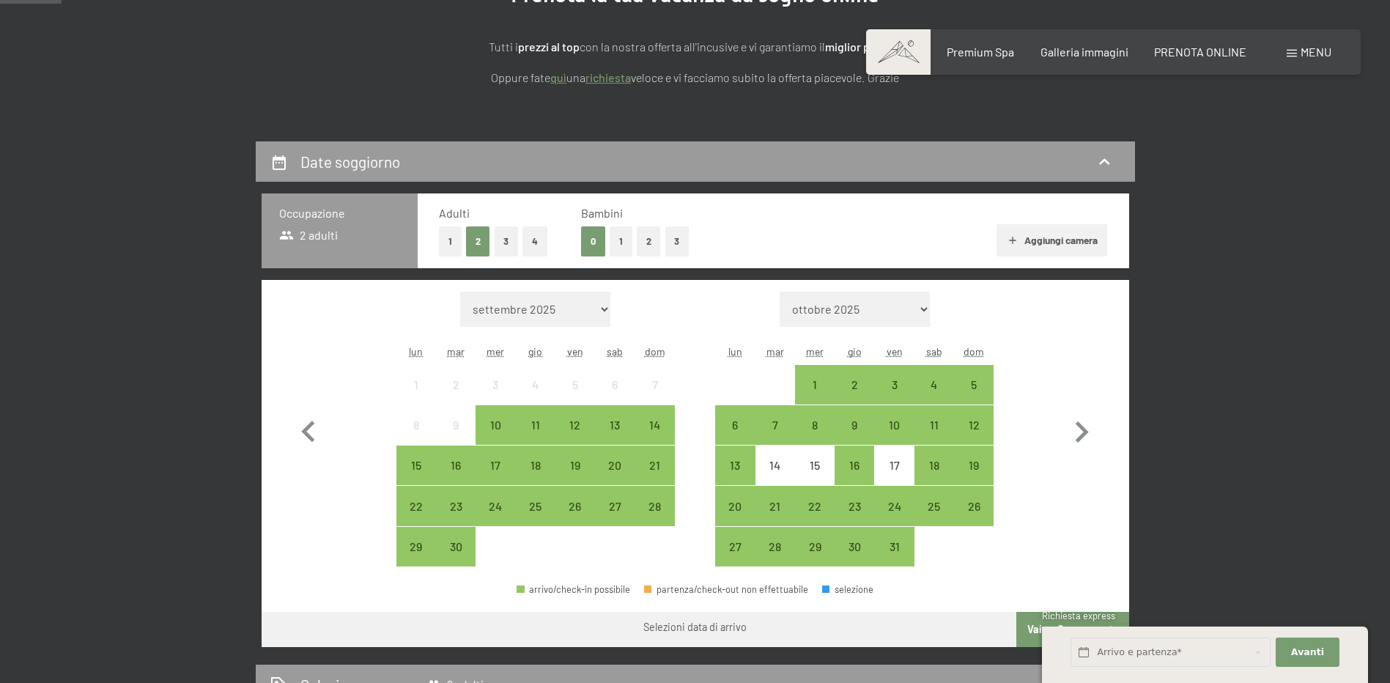
click at [506, 239] on button "3" at bounding box center [507, 241] width 24 height 30
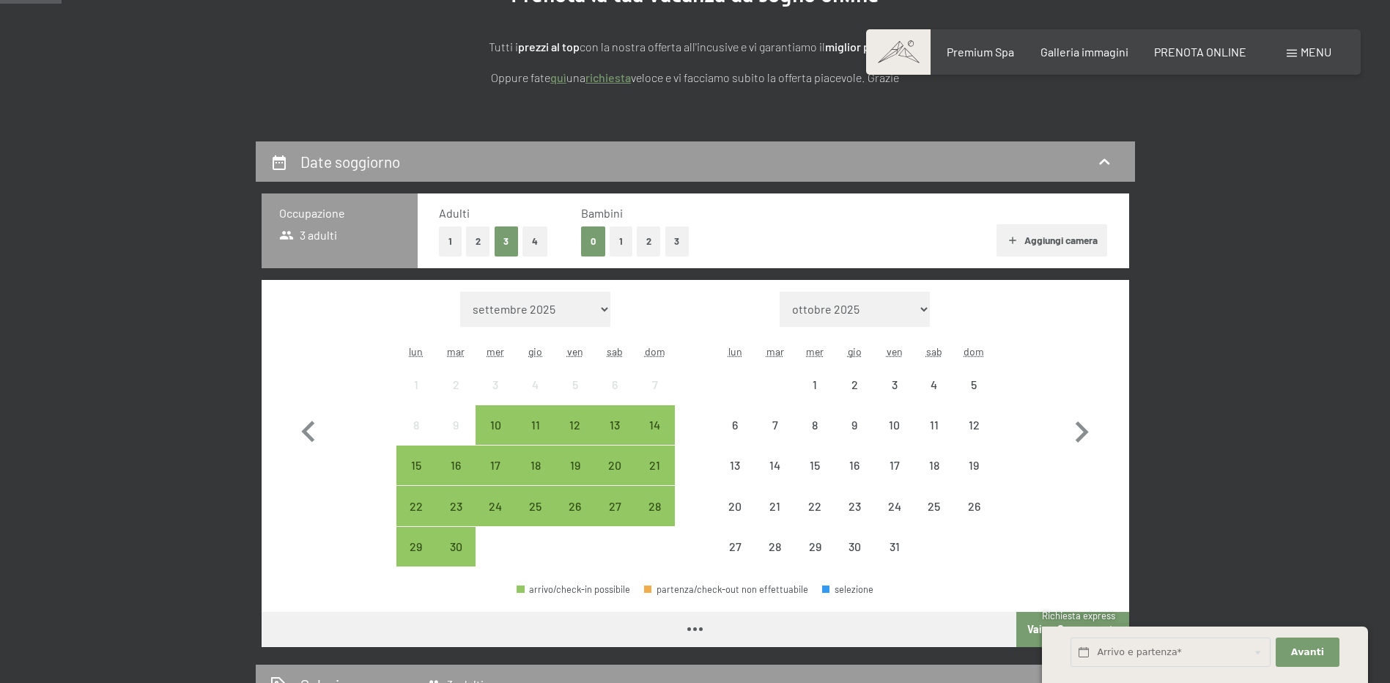
click at [619, 241] on button "1" at bounding box center [621, 241] width 23 height 30
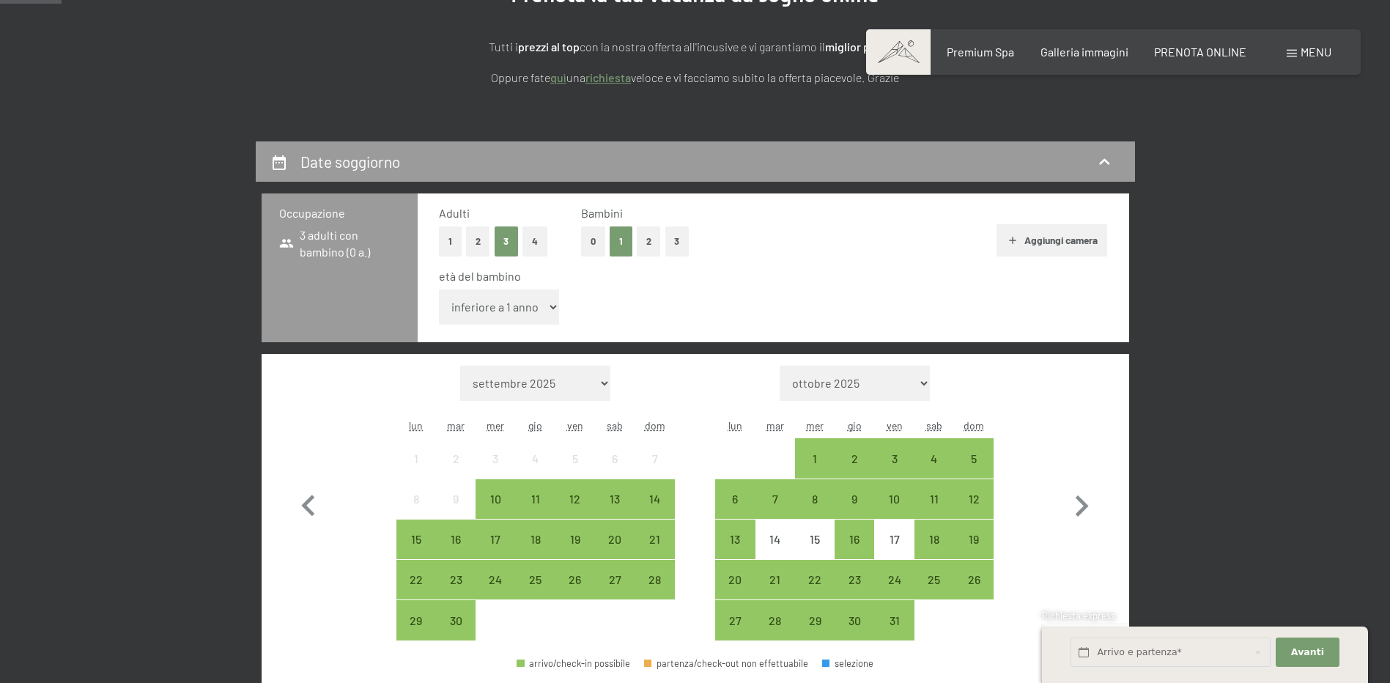
click at [553, 305] on select "inferiore a 1 anno 1 anno 2 anni 3 anni 4 anni 5 anni 6 anni 7 anni 8 anni 9 an…" at bounding box center [499, 307] width 121 height 35
select select "16"
click at [439, 290] on select "inferiore a 1 anno 1 anno 2 anni 3 anni 4 anni 5 anni 6 anni 7 anni 8 anni 9 an…" at bounding box center [499, 307] width 121 height 35
click at [1075, 509] on icon "button" at bounding box center [1082, 506] width 43 height 43
select select "2025-10-01"
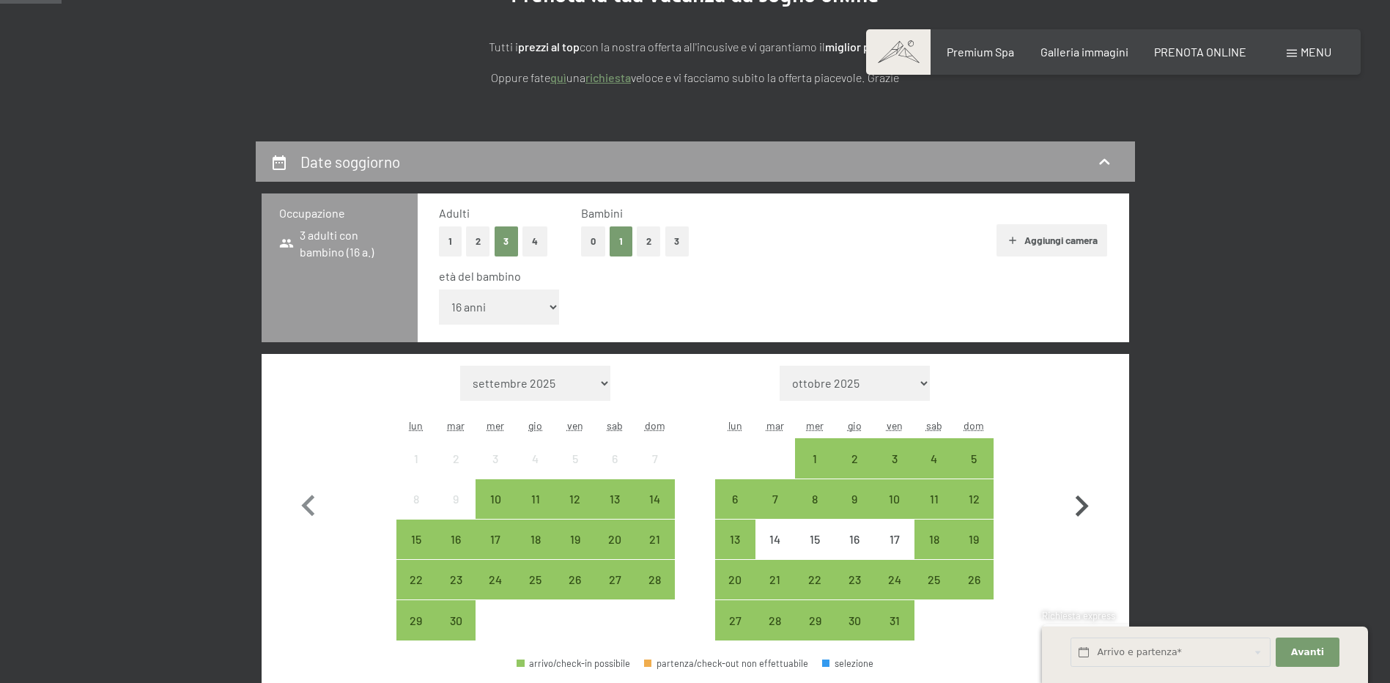
select select "2025-11-01"
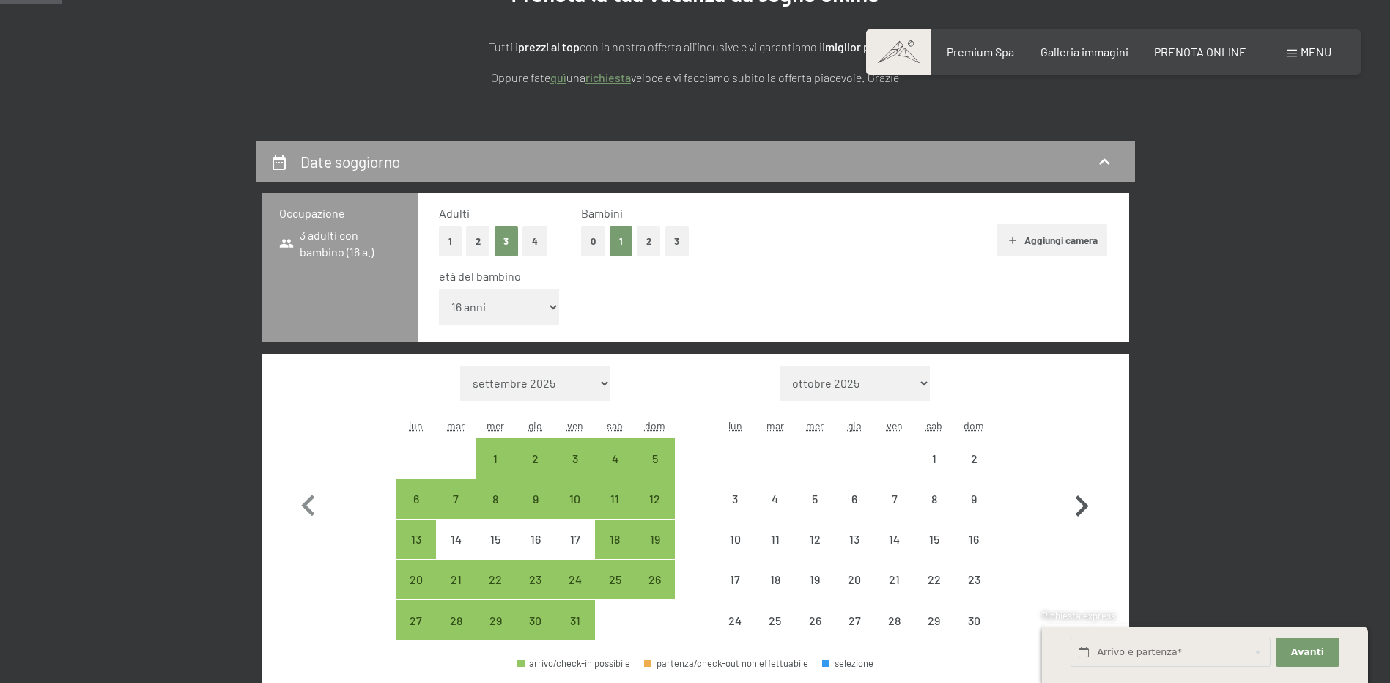
click at [1075, 509] on icon "button" at bounding box center [1082, 506] width 43 height 43
select select "2025-11-01"
select select "2025-12-01"
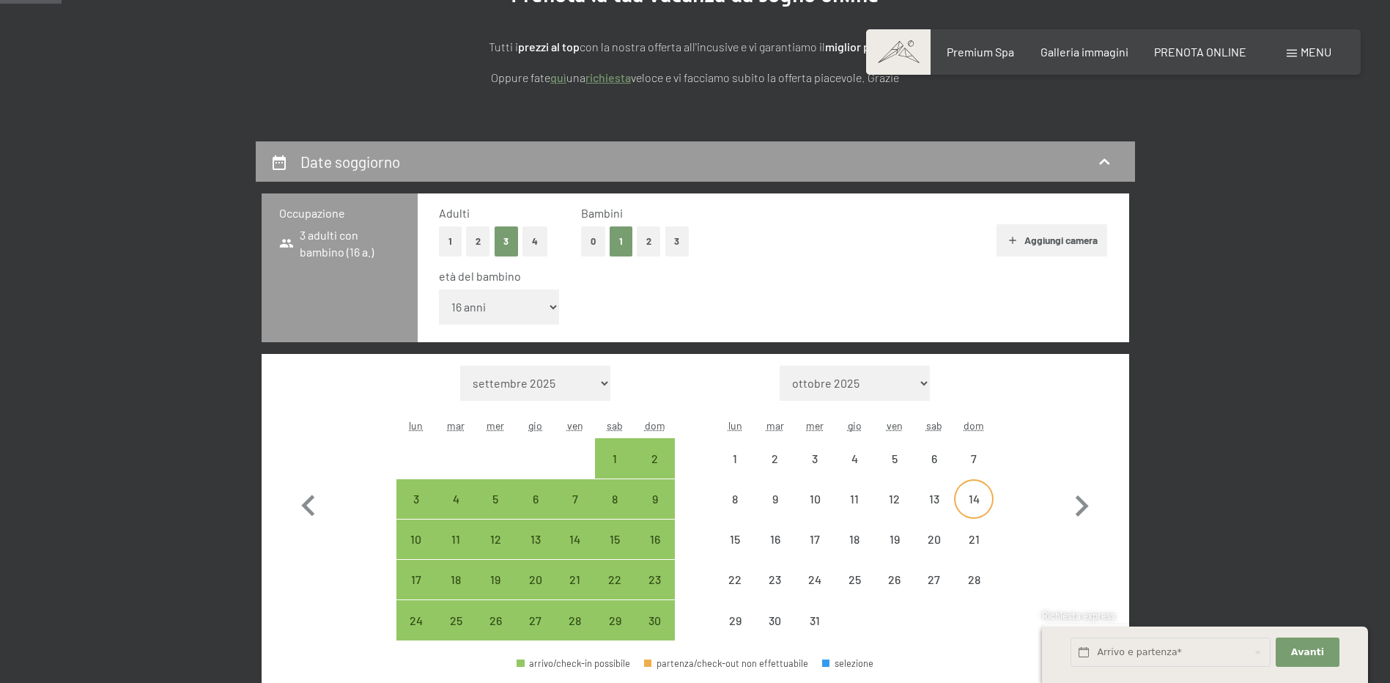
click at [975, 499] on div "14" at bounding box center [974, 511] width 37 height 37
select select "2025-11-01"
select select "2025-12-01"
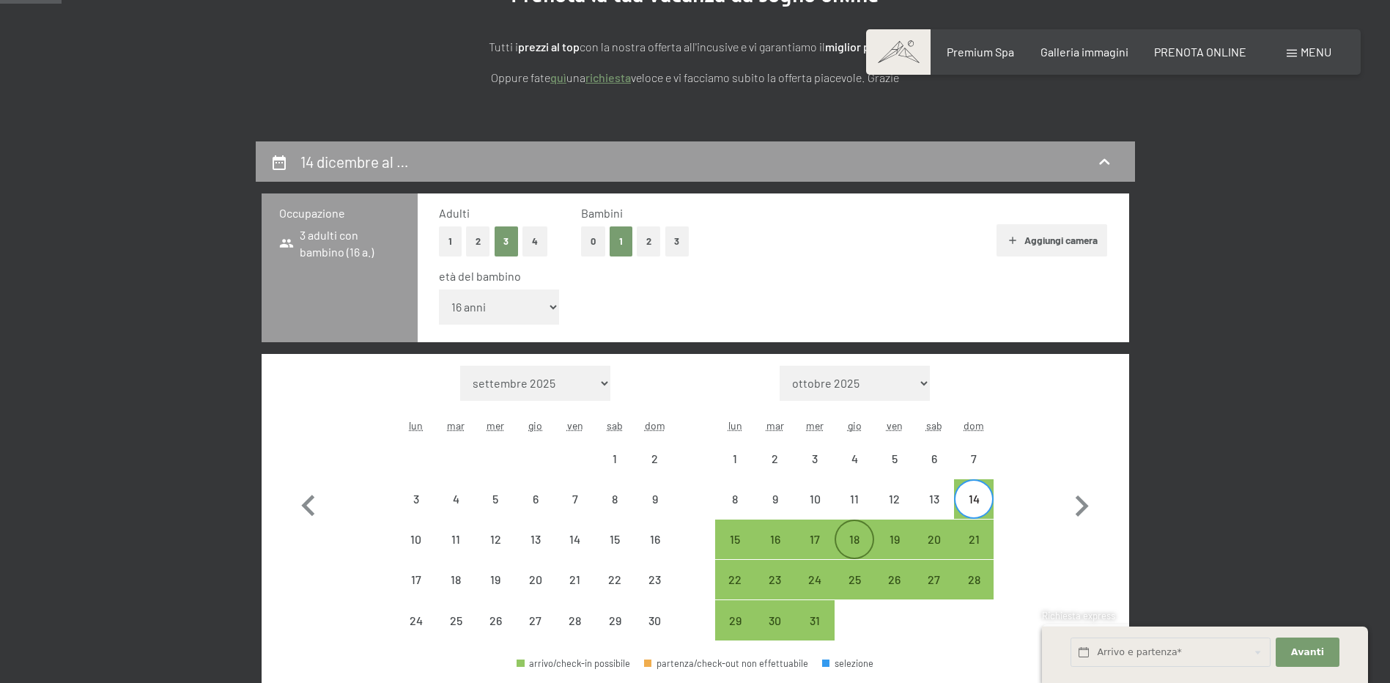
click at [850, 540] on div "18" at bounding box center [854, 552] width 37 height 37
select select "2025-11-01"
select select "2025-12-01"
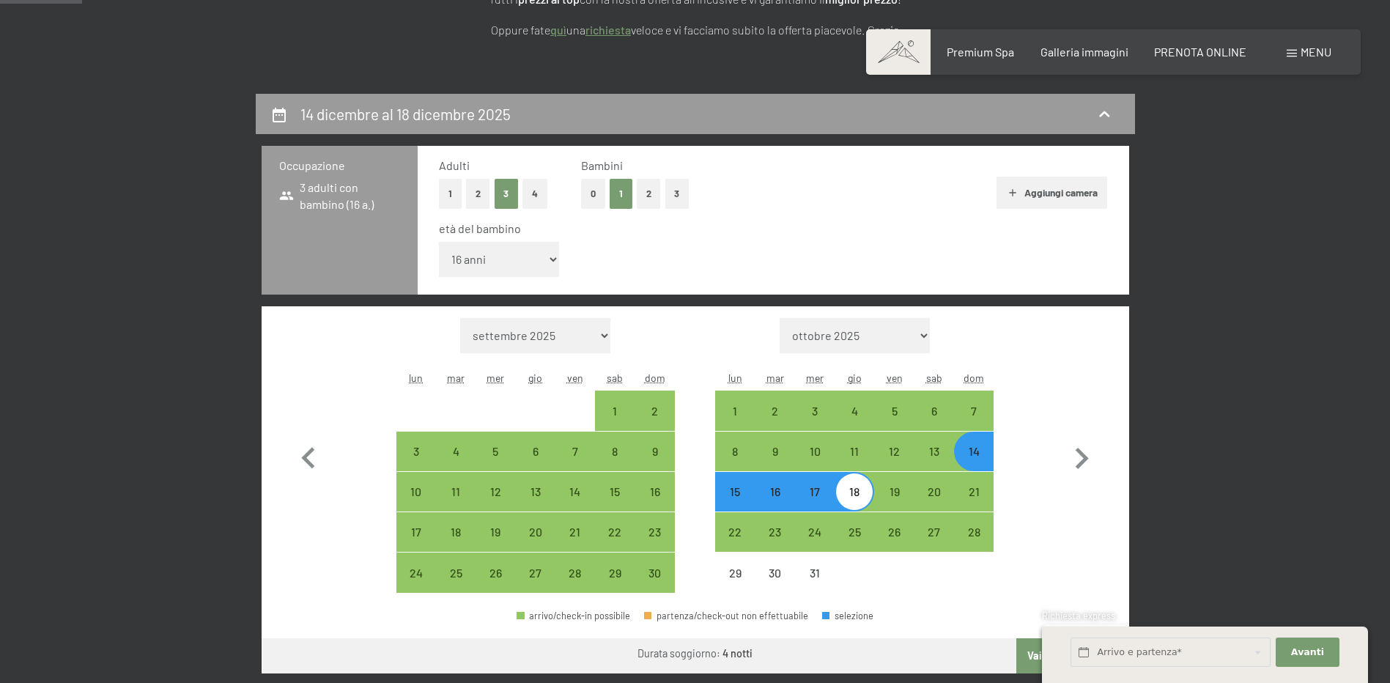
scroll to position [440, 0]
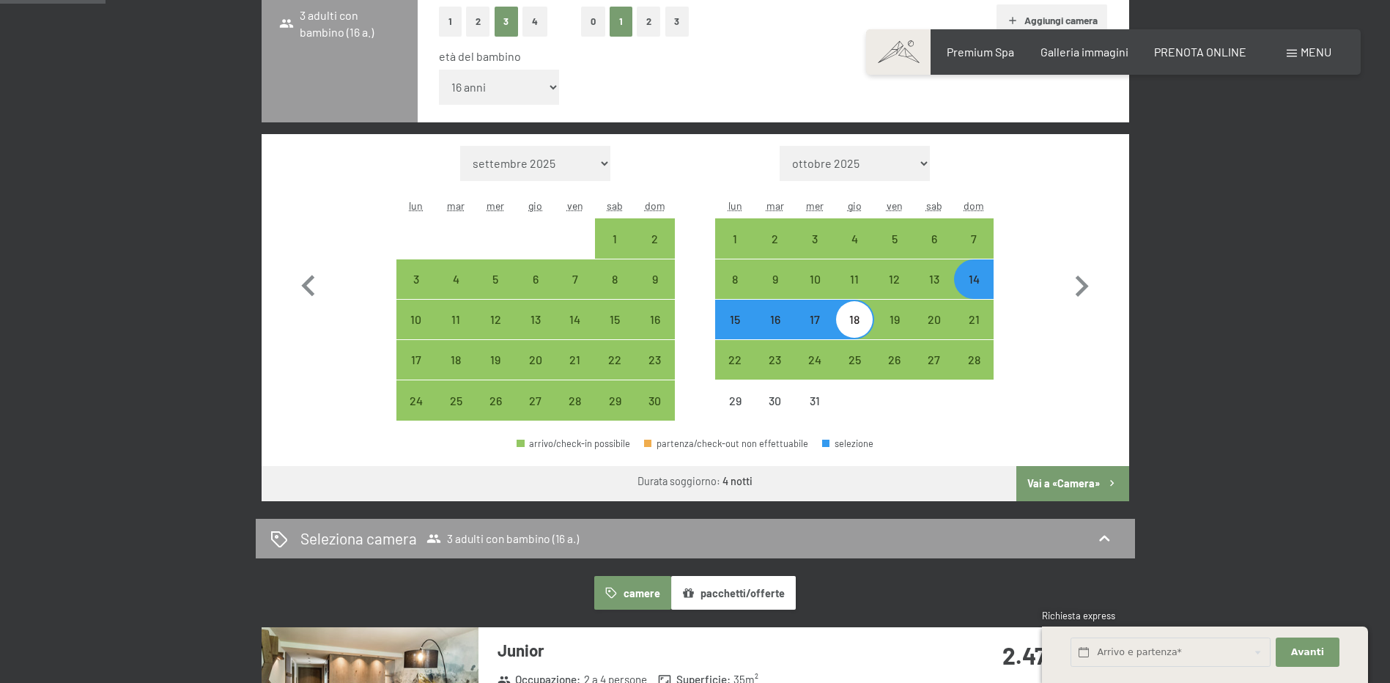
click at [1082, 487] on button "Vai a «Camera»" at bounding box center [1073, 483] width 112 height 35
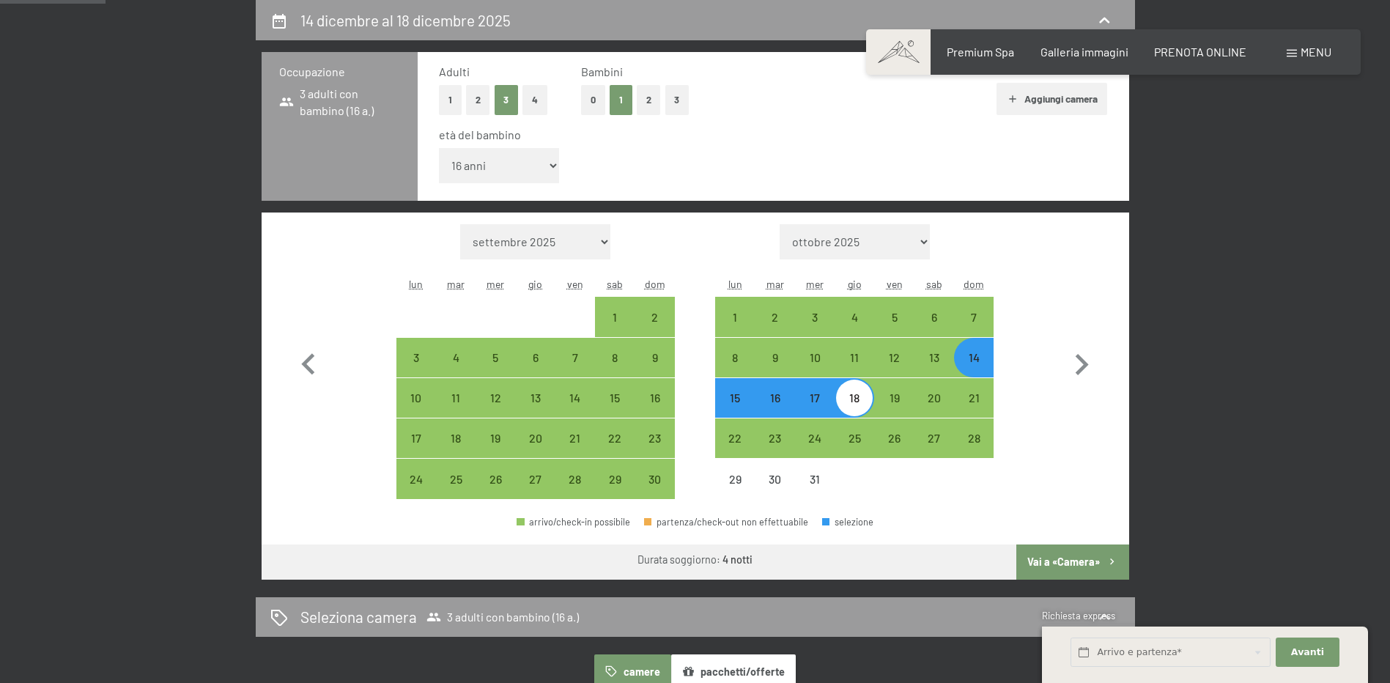
select select "2025-11-01"
select select "2025-12-01"
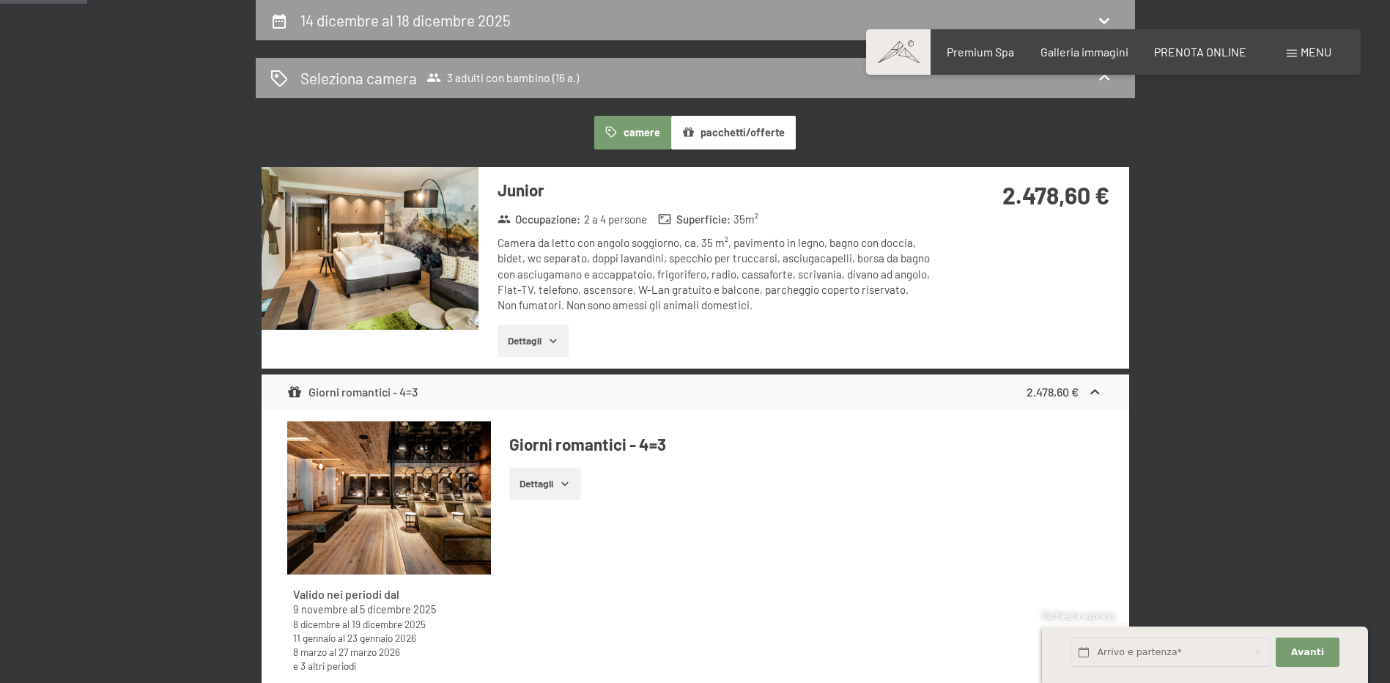
click at [558, 340] on icon "button" at bounding box center [554, 341] width 12 height 12
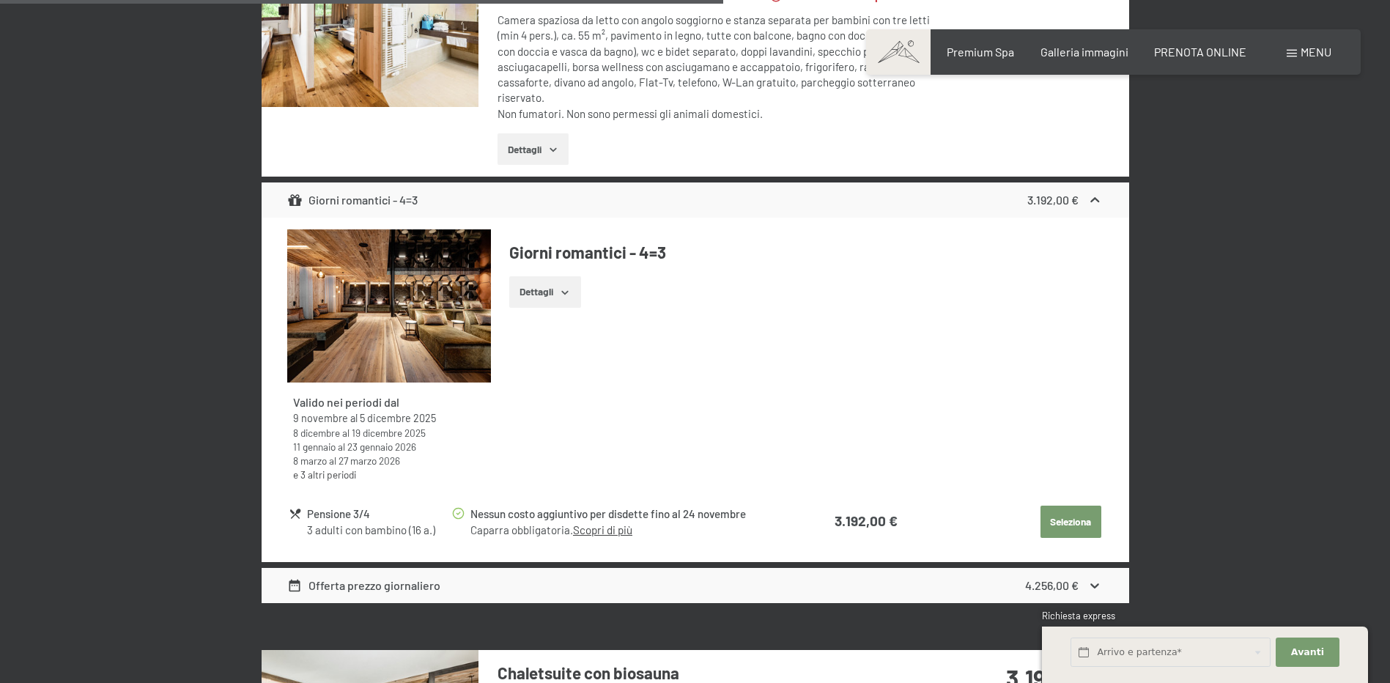
scroll to position [2853, 0]
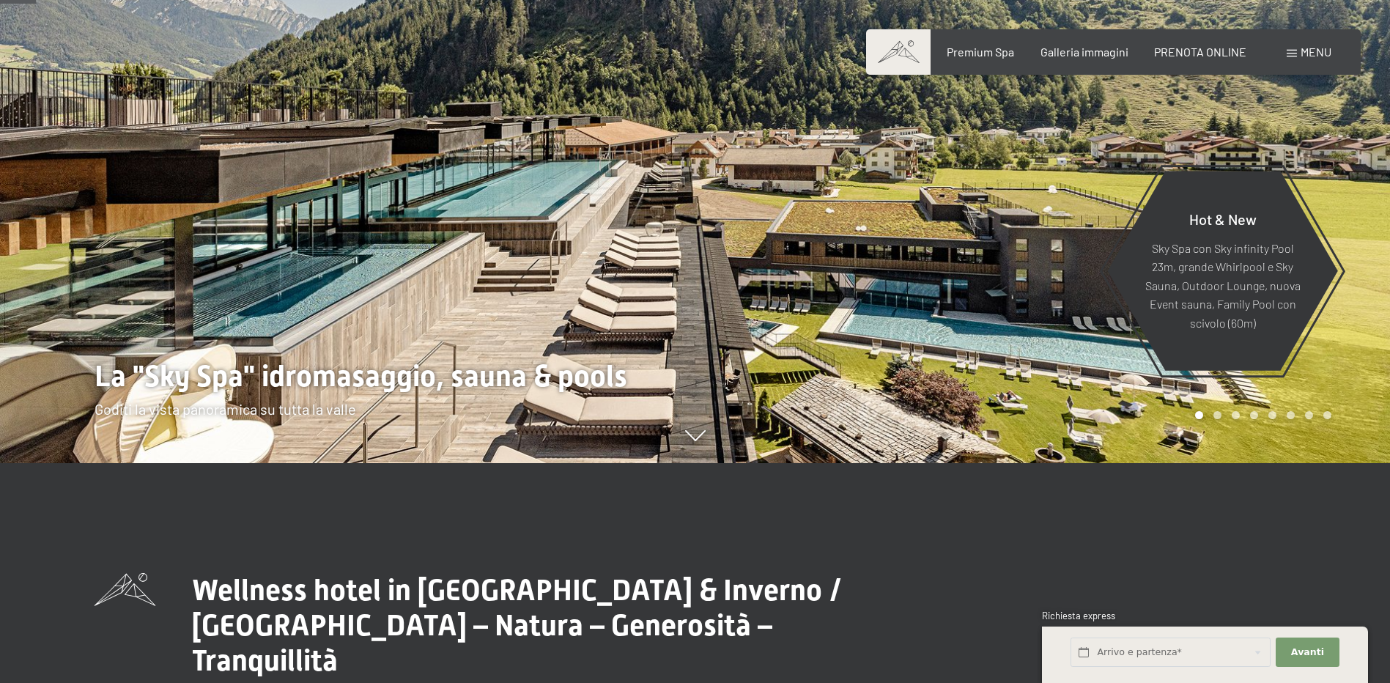
scroll to position [147, 0]
